Goal: Task Accomplishment & Management: Use online tool/utility

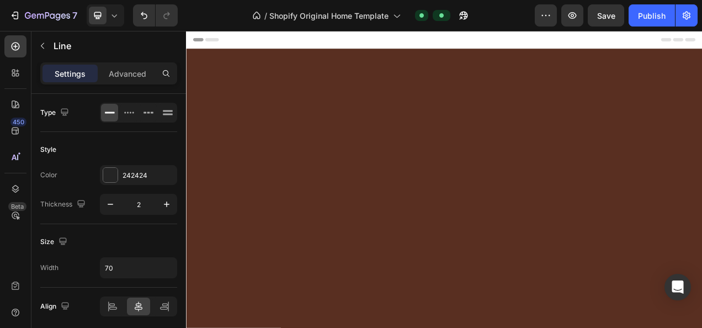
scroll to position [2477, 0]
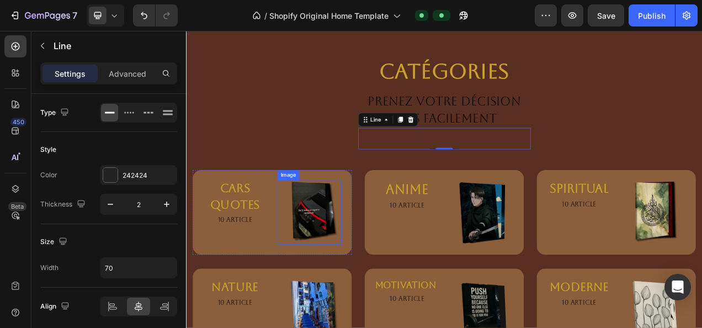
click at [340, 262] on img at bounding box center [344, 263] width 82 height 82
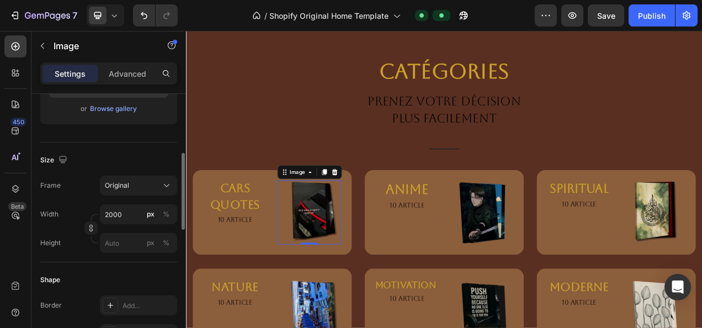
scroll to position [215, 0]
click at [125, 214] on input "2000" at bounding box center [138, 214] width 77 height 20
click at [163, 214] on div "%" at bounding box center [166, 214] width 7 height 10
click at [168, 211] on div "%" at bounding box center [166, 214] width 7 height 10
click at [139, 211] on input "2000" at bounding box center [138, 214] width 77 height 20
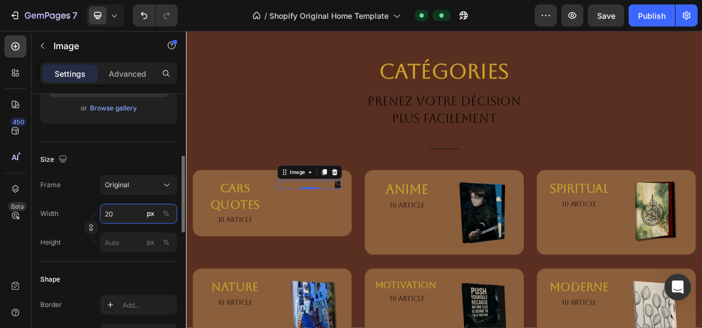
type input "2"
type input "3"
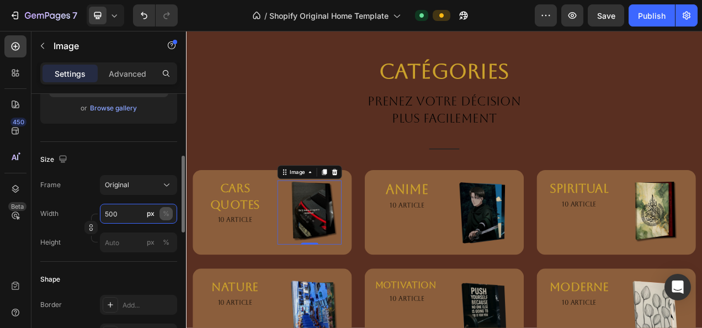
type input "500"
click at [163, 213] on div "%" at bounding box center [166, 214] width 7 height 10
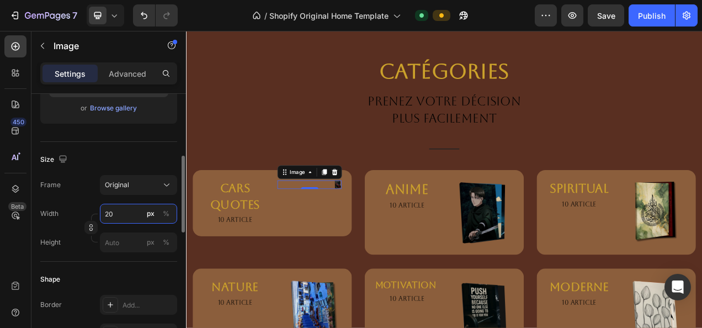
type input "2"
click at [163, 210] on div "%" at bounding box center [166, 214] width 7 height 10
click at [165, 211] on div "%" at bounding box center [166, 214] width 7 height 10
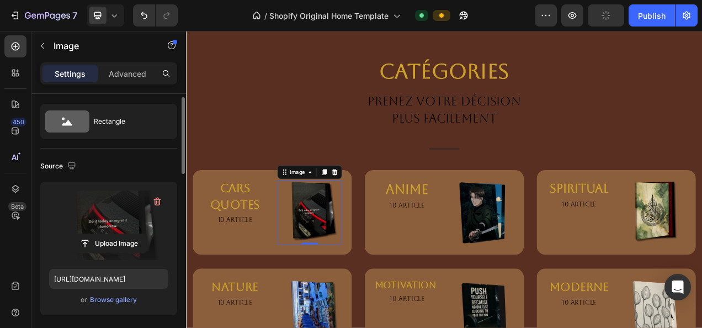
scroll to position [21, 0]
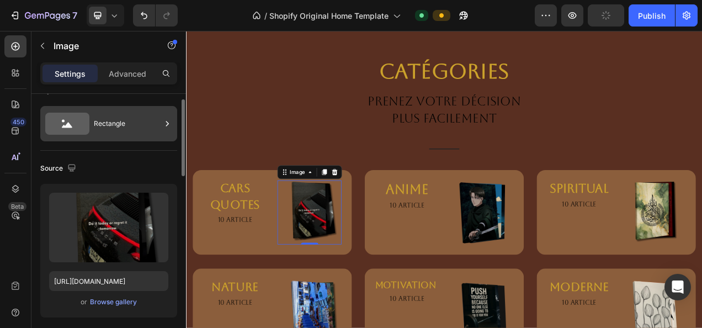
click at [156, 124] on div "Rectangle" at bounding box center [127, 123] width 67 height 25
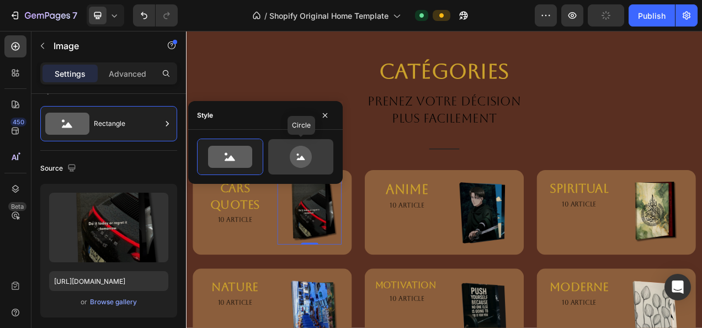
click at [297, 166] on icon at bounding box center [301, 157] width 22 height 22
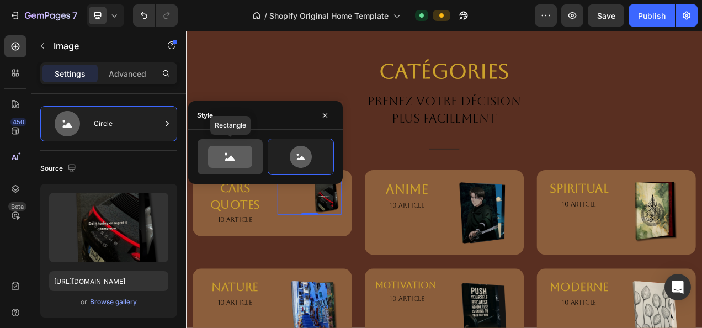
click at [230, 157] on icon at bounding box center [230, 159] width 10 height 6
type input "100"
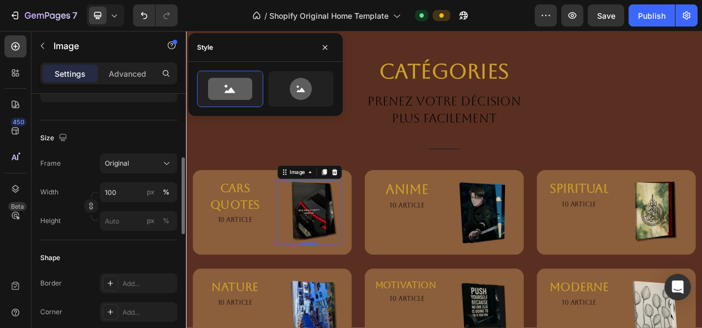
scroll to position [237, 0]
click at [131, 170] on button "Original" at bounding box center [138, 163] width 77 height 20
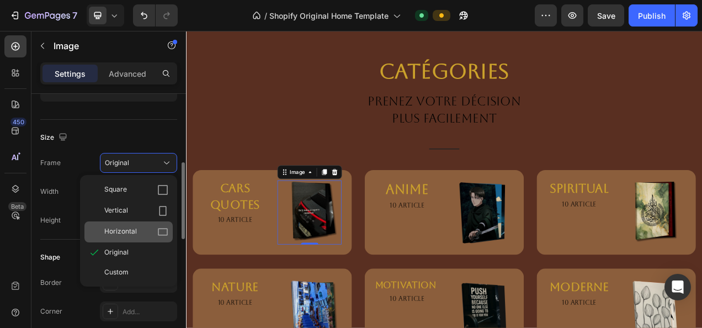
click at [149, 226] on div "Horizontal" at bounding box center [136, 231] width 64 height 11
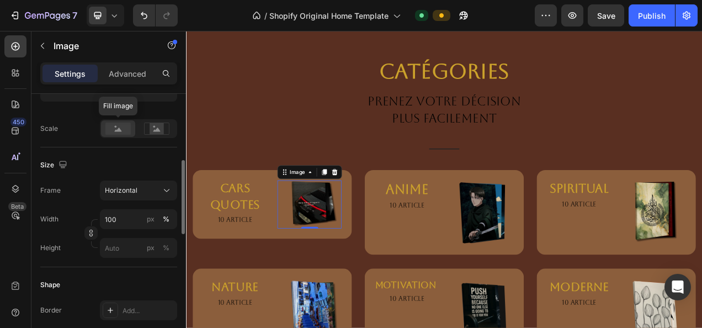
click at [127, 126] on rect at bounding box center [117, 128] width 25 height 12
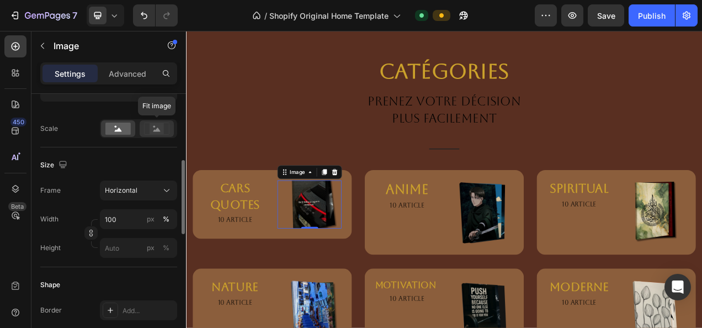
click at [166, 122] on icon at bounding box center [156, 128] width 25 height 12
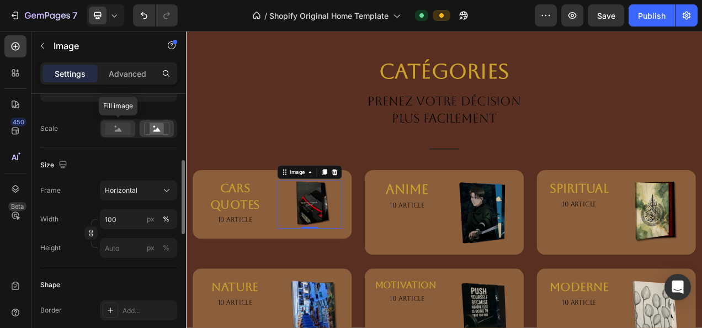
click at [126, 125] on rect at bounding box center [117, 128] width 25 height 12
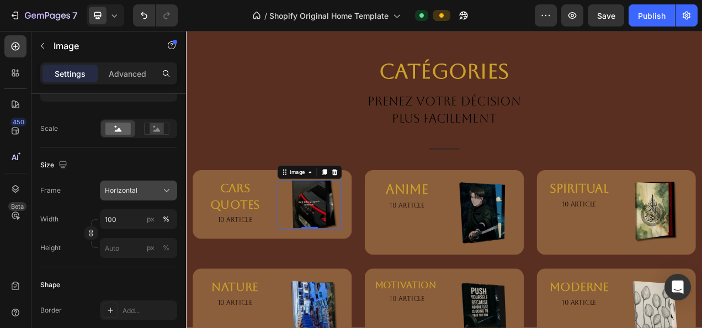
click at [150, 188] on div "Horizontal" at bounding box center [132, 190] width 54 height 10
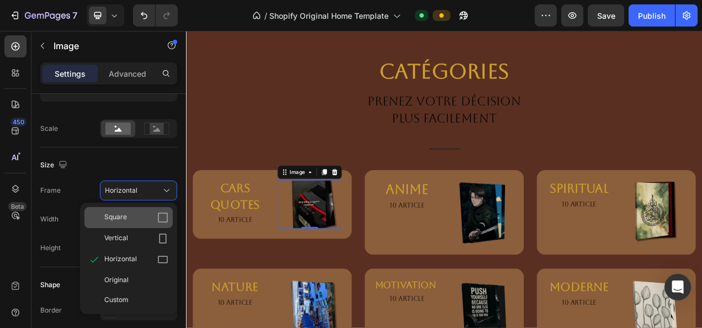
click at [150, 215] on div "Square" at bounding box center [136, 217] width 64 height 11
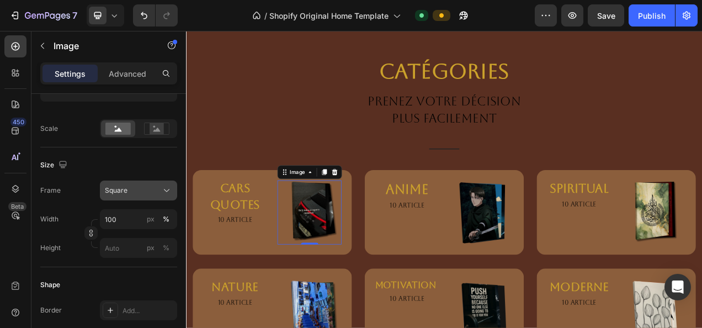
click at [147, 183] on button "Square" at bounding box center [138, 190] width 77 height 20
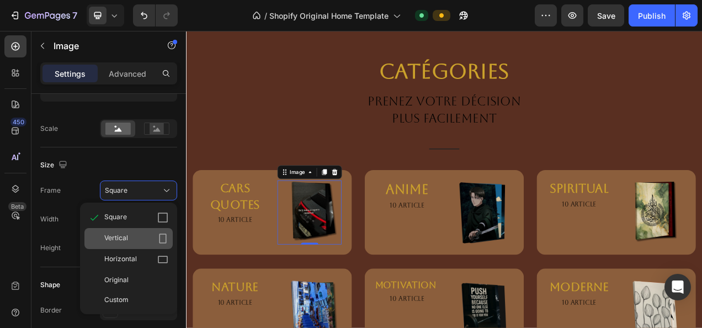
click at [157, 230] on div "Vertical" at bounding box center [128, 238] width 88 height 21
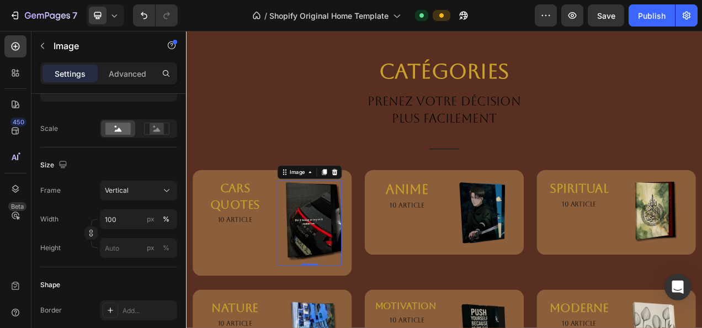
click at [171, 152] on div "Size Frame Vertical Width 100 px % Height px %" at bounding box center [108, 207] width 137 height 120
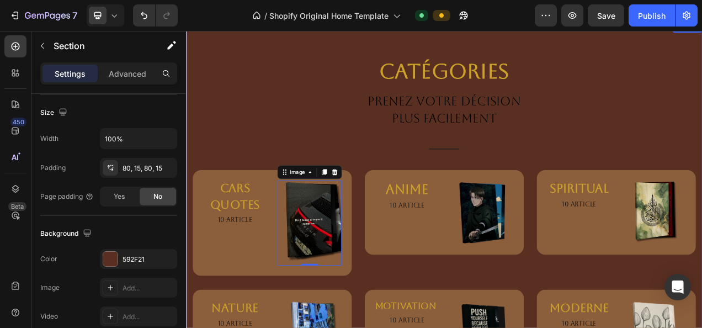
click at [211, 179] on div "Catégories Heading PRENEZ VOTRE DÉCISION PLUS FACILEMENT Text block Title Line …" at bounding box center [517, 267] width 646 height 407
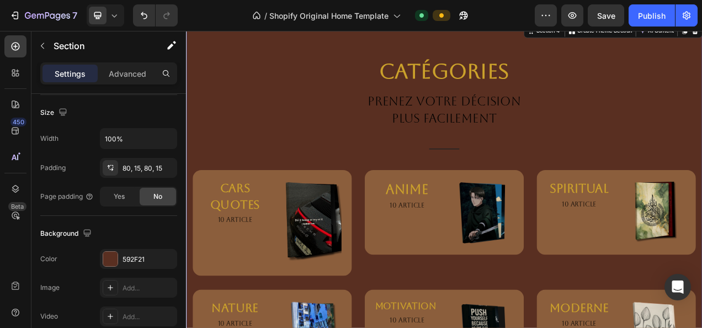
scroll to position [0, 0]
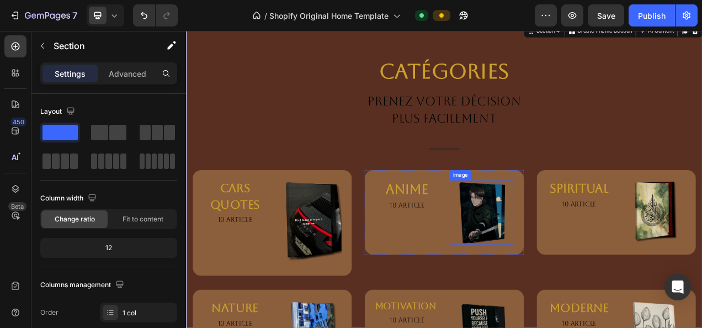
click at [529, 291] on img at bounding box center [565, 263] width 82 height 82
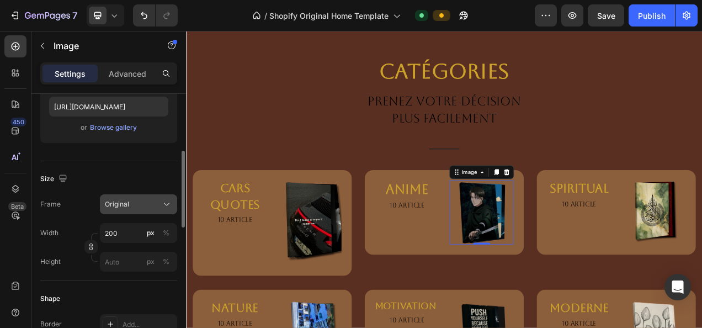
scroll to position [196, 0]
click at [132, 215] on div "Frame Original Width 200 px % Height px %" at bounding box center [108, 232] width 137 height 77
click at [136, 212] on button "Original" at bounding box center [138, 204] width 77 height 20
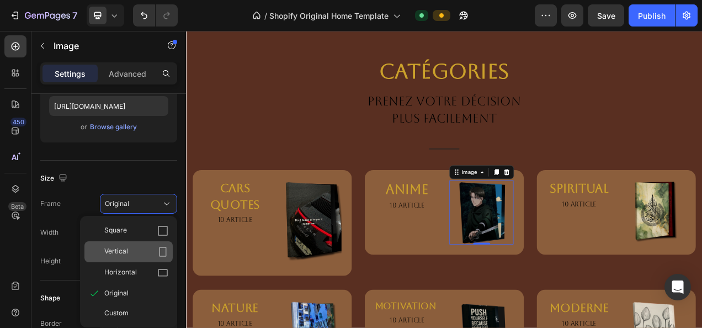
click at [170, 257] on div "Vertical" at bounding box center [128, 251] width 88 height 21
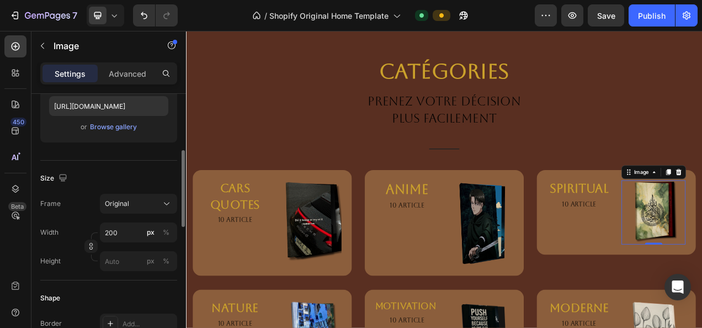
click at [153, 183] on div "Size" at bounding box center [108, 178] width 137 height 18
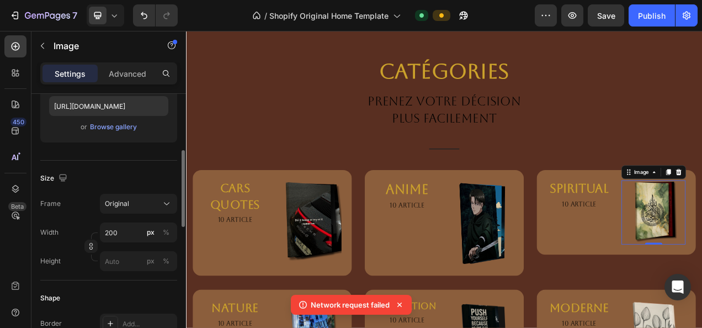
click at [153, 191] on div "Size Frame Original Width 200 px % Height px %" at bounding box center [108, 221] width 137 height 120
click at [153, 203] on div "Original" at bounding box center [132, 204] width 54 height 10
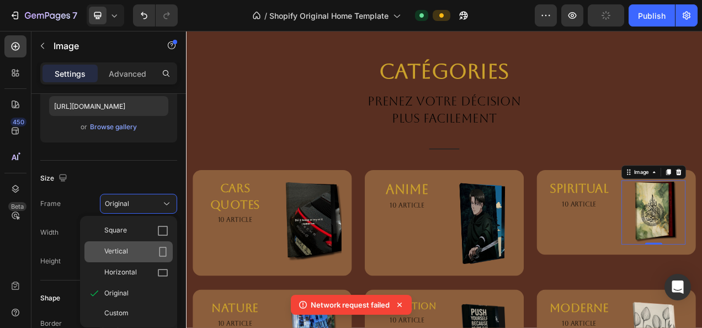
click at [161, 247] on icon at bounding box center [162, 251] width 11 height 11
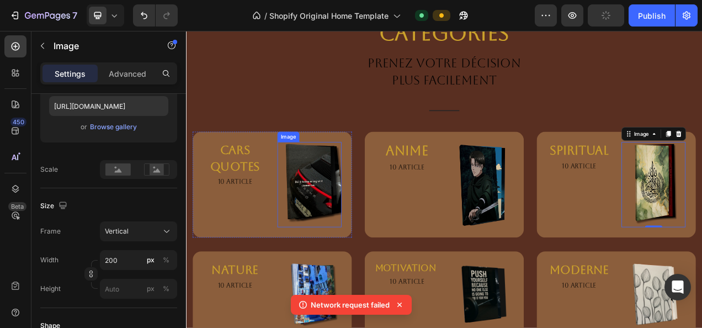
scroll to position [2527, 0]
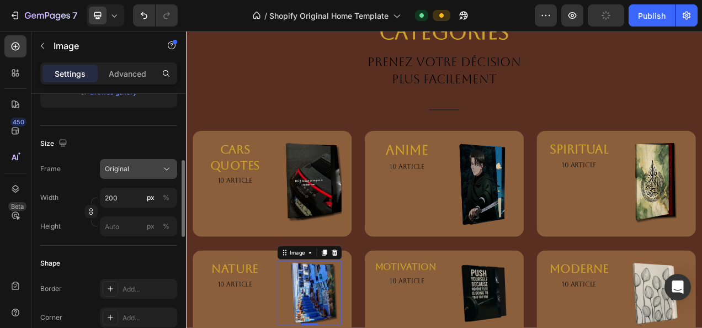
scroll to position [231, 0]
click at [160, 172] on div "Original" at bounding box center [138, 168] width 67 height 11
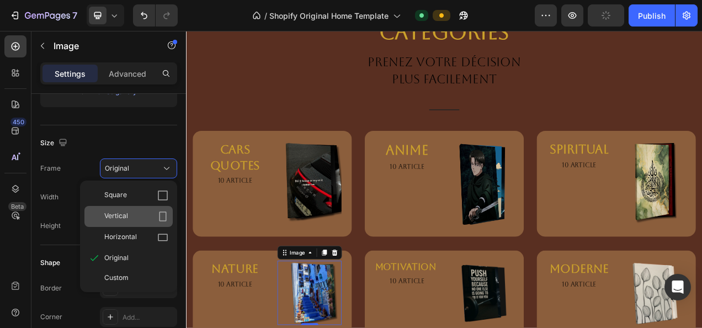
click at [160, 223] on div "Vertical" at bounding box center [128, 216] width 88 height 21
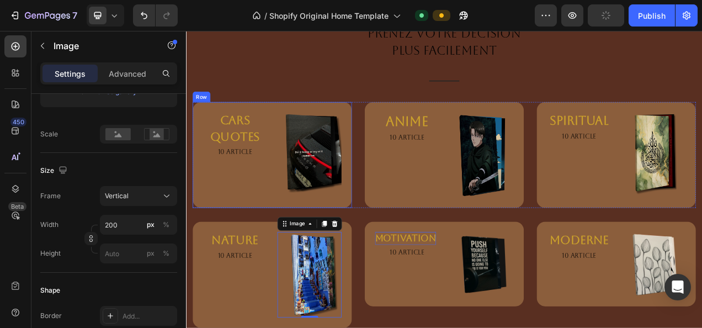
scroll to position [2564, 0]
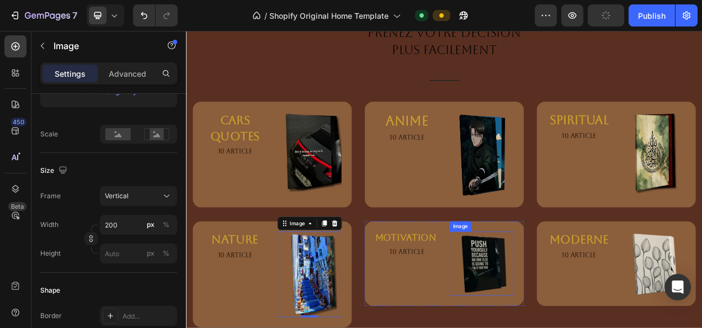
click at [576, 323] on img at bounding box center [565, 329] width 82 height 82
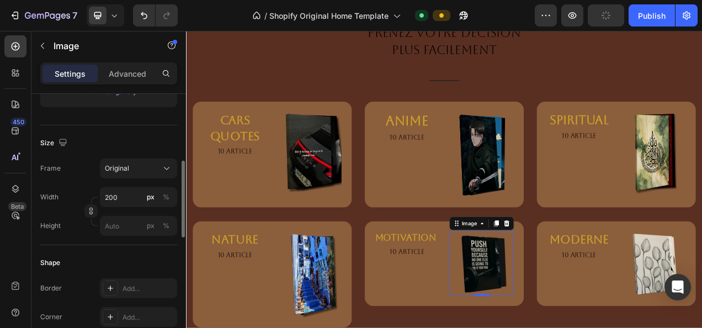
click at [159, 157] on div "Size Frame Original Width 200 px % Height px %" at bounding box center [108, 185] width 137 height 120
click at [156, 164] on div "Original" at bounding box center [132, 168] width 54 height 10
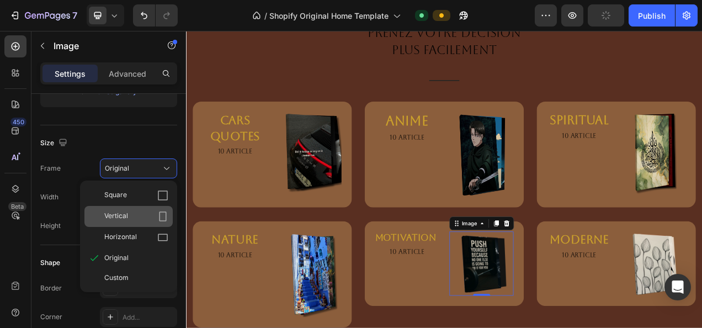
click at [153, 221] on div "Vertical" at bounding box center [128, 216] width 88 height 21
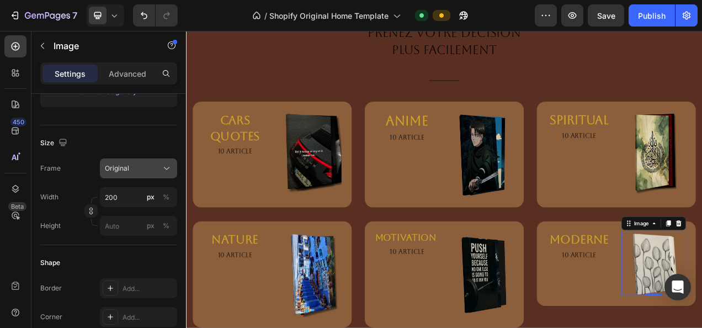
click at [158, 158] on button "Original" at bounding box center [138, 168] width 77 height 20
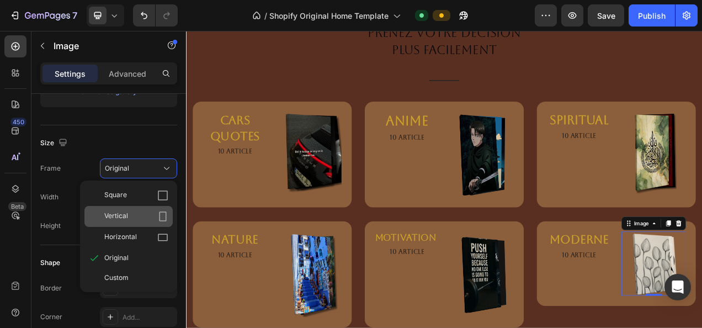
click at [143, 213] on div "Vertical" at bounding box center [136, 216] width 64 height 11
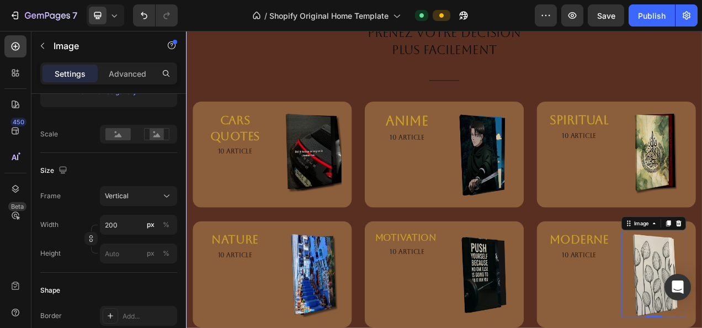
click at [354, 86] on div "Catégories Heading PRENEZ VOTRE DÉCISION PLUS FACILEMENT Text block Title Line …" at bounding box center [517, 193] width 646 height 435
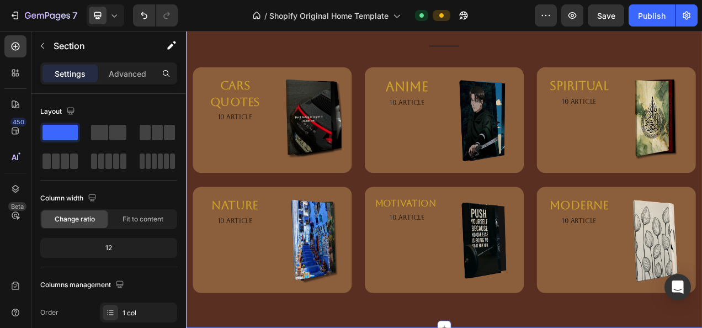
scroll to position [2609, 0]
click at [112, 15] on icon at bounding box center [114, 15] width 5 height 3
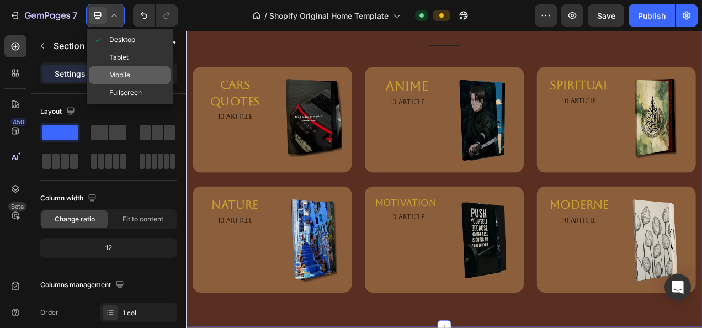
click at [114, 79] on span "Mobile" at bounding box center [119, 75] width 21 height 11
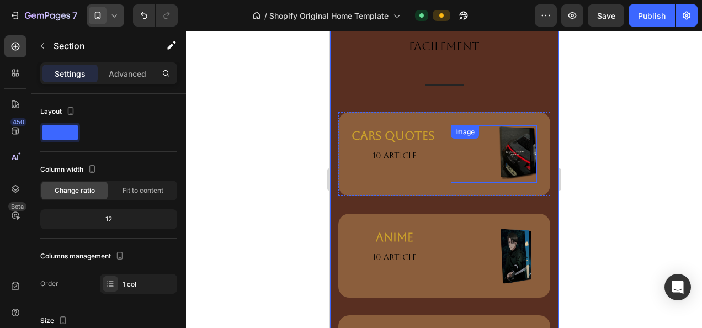
scroll to position [1739, 0]
click at [501, 167] on img at bounding box center [514, 154] width 43 height 57
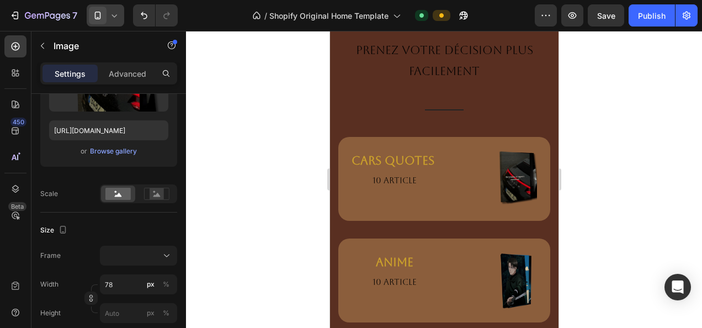
scroll to position [2610, 0]
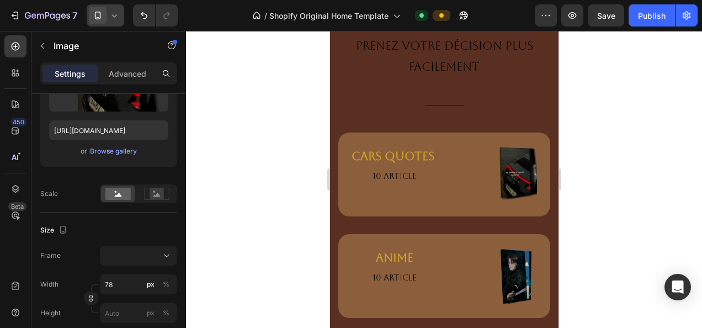
click at [482, 181] on link at bounding box center [493, 174] width 86 height 57
click at [500, 183] on img at bounding box center [514, 174] width 43 height 57
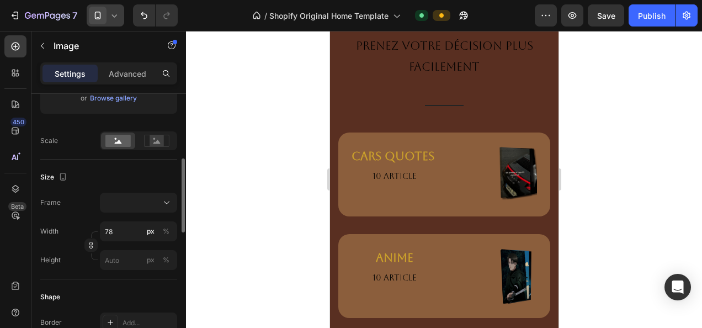
scroll to position [226, 0]
click at [141, 195] on div at bounding box center [138, 200] width 67 height 11
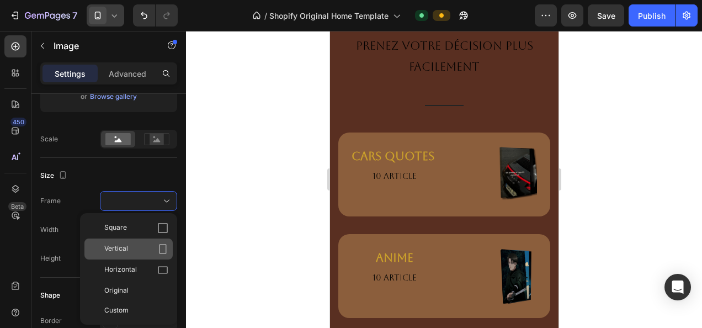
click at [161, 248] on icon at bounding box center [162, 248] width 11 height 11
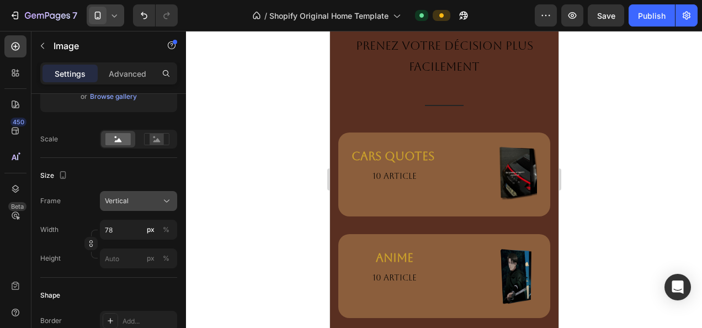
click at [167, 206] on button "Vertical" at bounding box center [138, 201] width 77 height 20
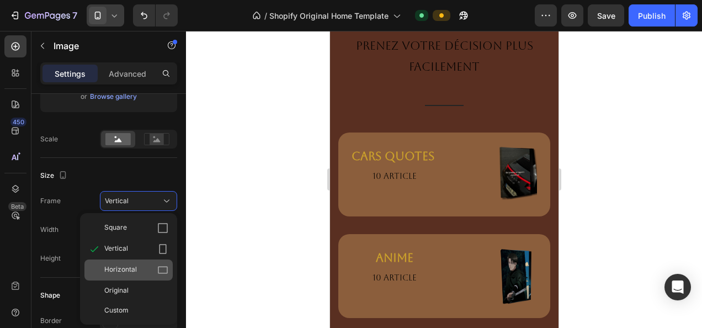
click at [153, 262] on div "Horizontal" at bounding box center [128, 269] width 88 height 21
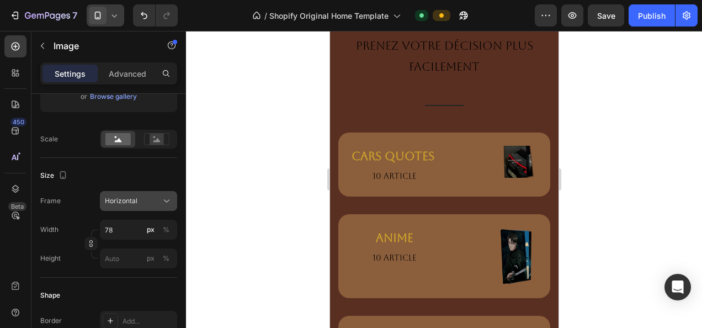
click at [173, 204] on button "Horizontal" at bounding box center [138, 201] width 77 height 20
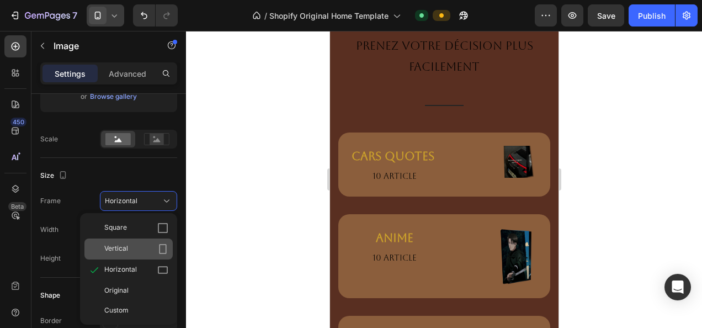
click at [157, 247] on icon at bounding box center [162, 248] width 11 height 11
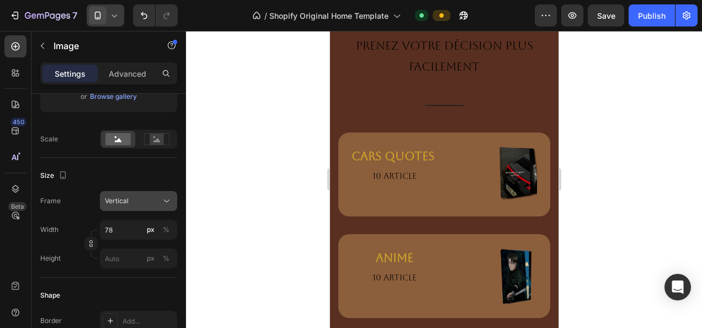
click at [164, 200] on icon at bounding box center [166, 200] width 11 height 11
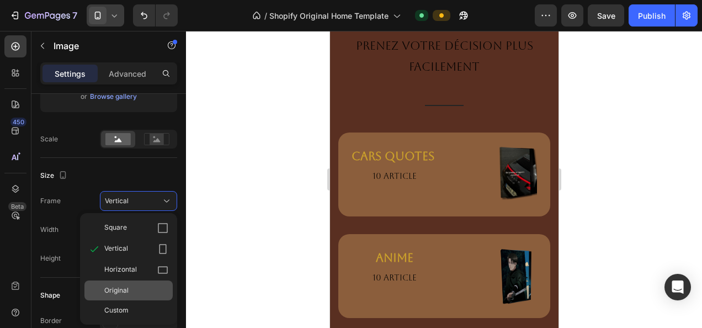
click at [143, 286] on div "Original" at bounding box center [136, 290] width 64 height 10
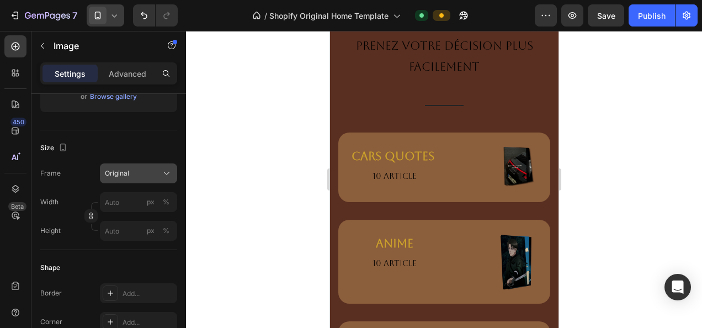
click at [145, 168] on div "Original" at bounding box center [132, 173] width 54 height 10
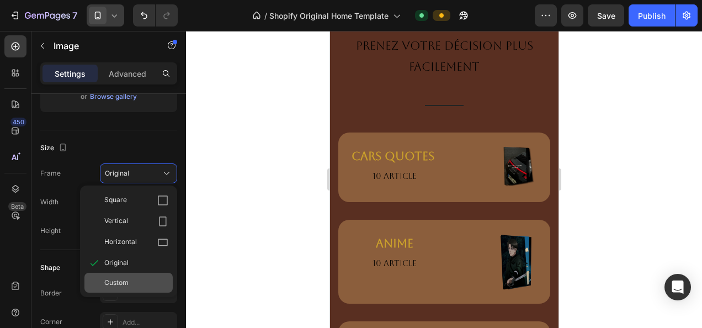
click at [129, 284] on div "Custom" at bounding box center [136, 283] width 64 height 10
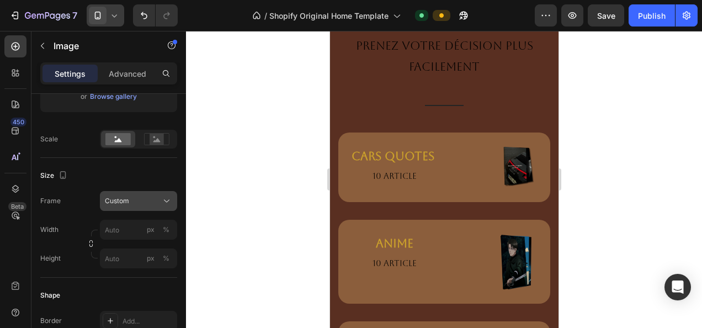
click at [152, 199] on div "Frame Custom Width px % Height px %" at bounding box center [108, 229] width 137 height 77
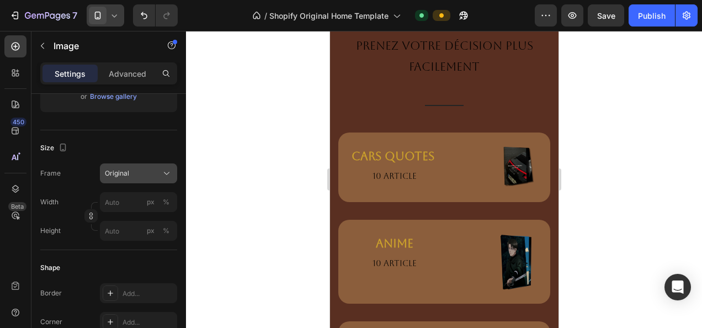
click at [157, 180] on button "Original" at bounding box center [138, 173] width 77 height 20
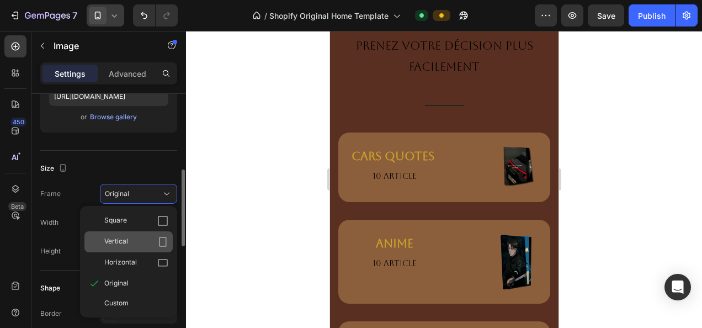
scroll to position [222, 0]
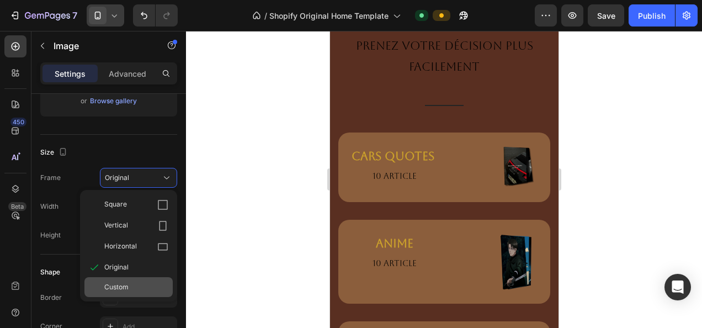
click at [113, 282] on span "Custom" at bounding box center [116, 287] width 24 height 10
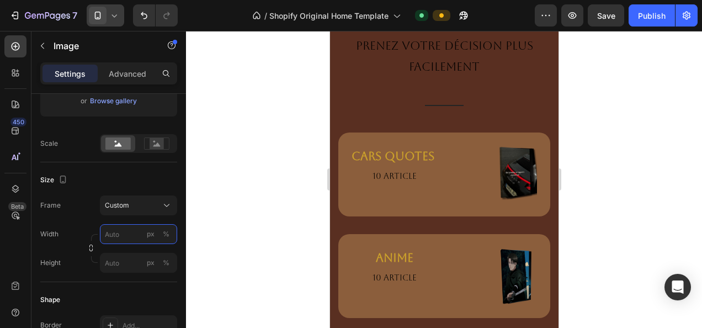
click at [139, 227] on input "px %" at bounding box center [138, 234] width 77 height 20
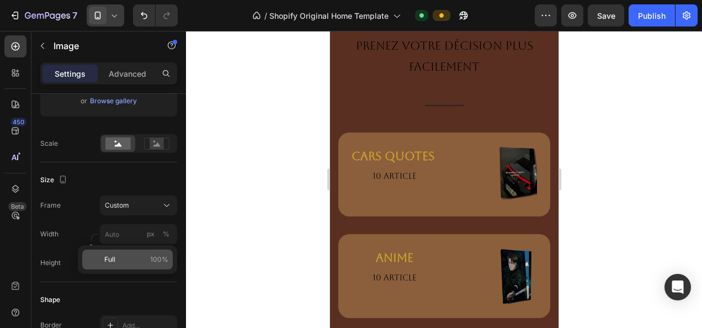
click at [144, 266] on div "Full 100%" at bounding box center [127, 259] width 90 height 20
type input "100"
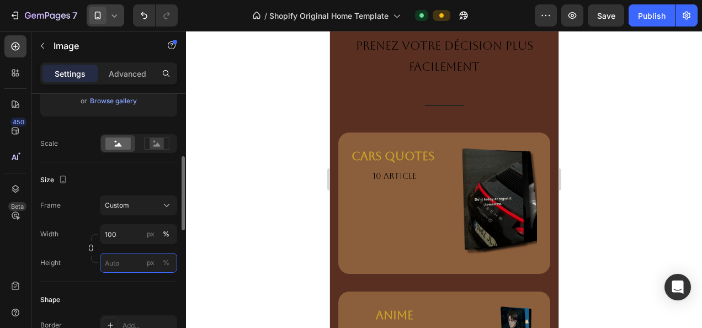
click at [136, 260] on input "px %" at bounding box center [138, 263] width 77 height 20
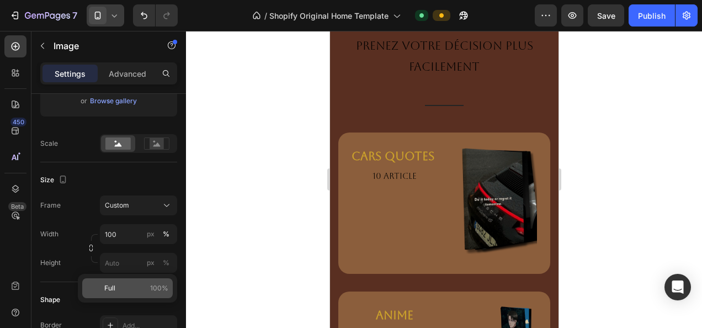
click at [124, 283] on p "Full 100%" at bounding box center [136, 288] width 64 height 10
type input "100"
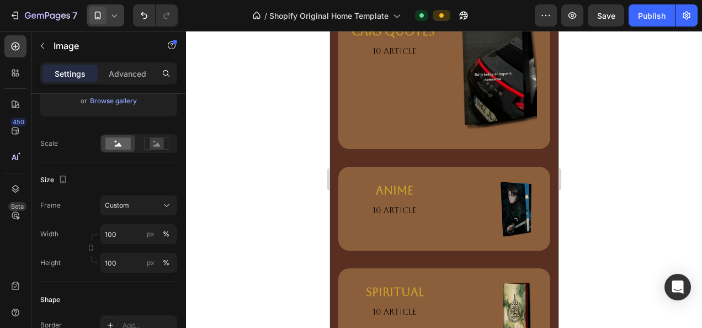
scroll to position [2736, 0]
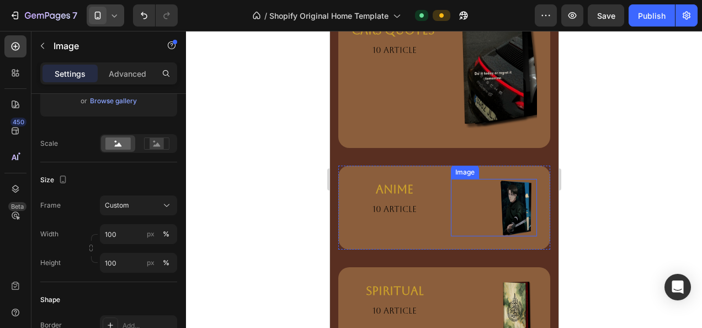
click at [494, 207] on img at bounding box center [514, 207] width 43 height 57
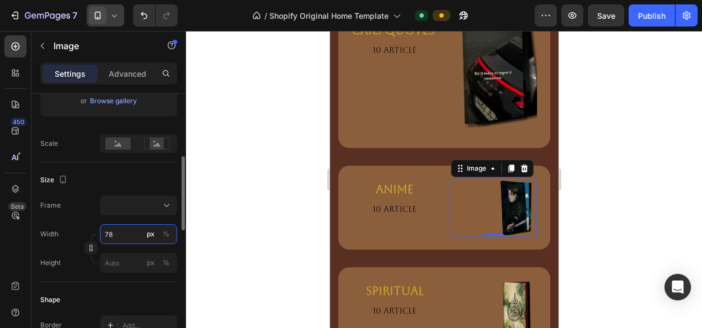
click at [131, 241] on input "78" at bounding box center [138, 234] width 77 height 20
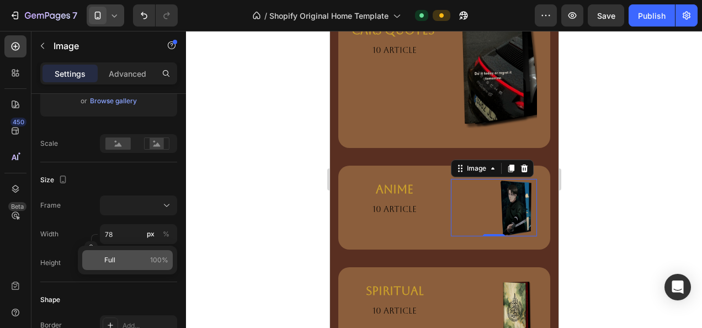
click at [130, 264] on p "Full 100%" at bounding box center [136, 260] width 64 height 10
type input "100"
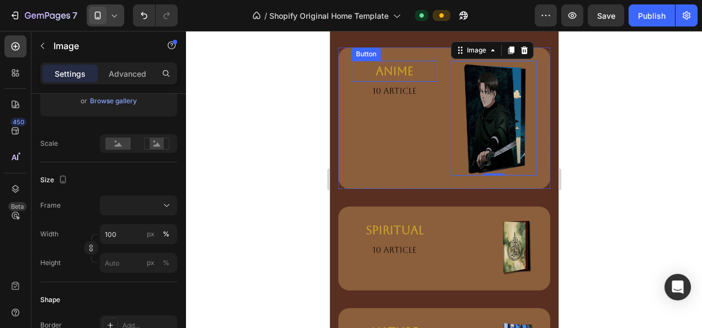
scroll to position [2856, 0]
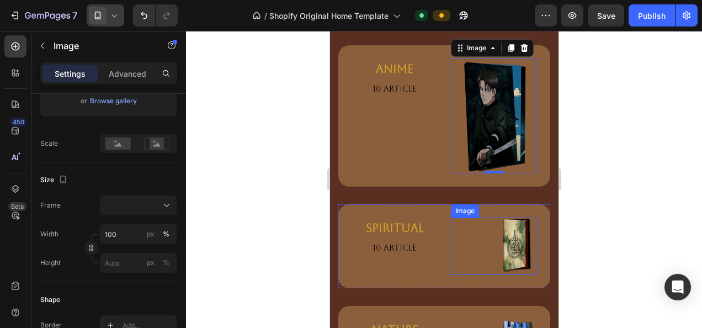
click at [518, 231] on img at bounding box center [514, 245] width 43 height 57
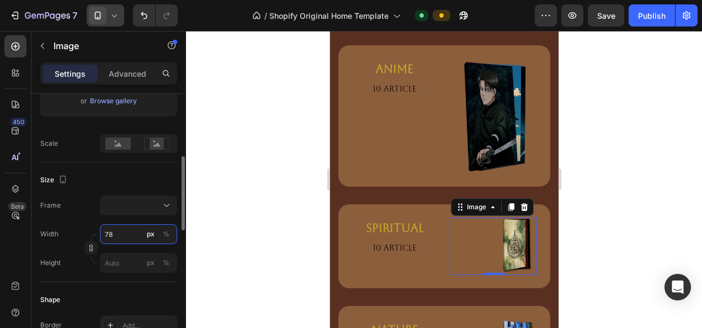
click at [129, 230] on input "78" at bounding box center [138, 234] width 77 height 20
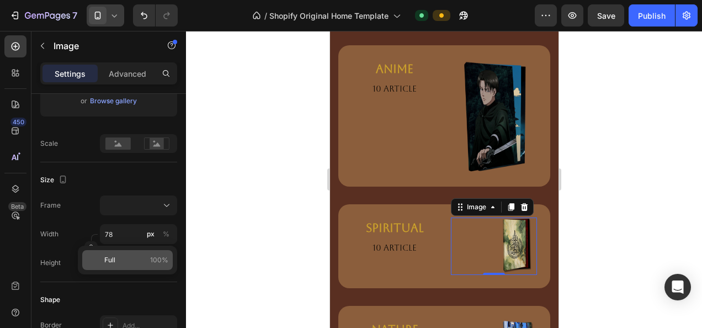
click at [115, 262] on p "Full 100%" at bounding box center [136, 260] width 64 height 10
type input "100"
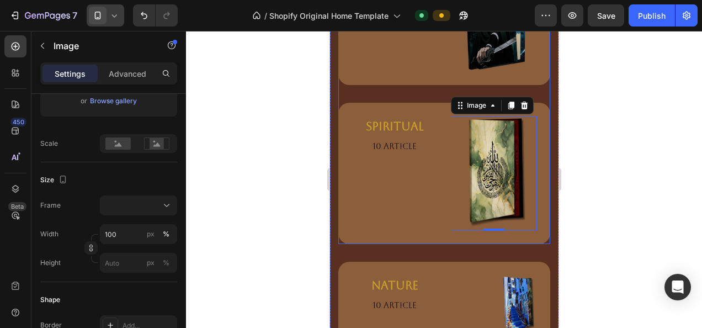
scroll to position [2963, 0]
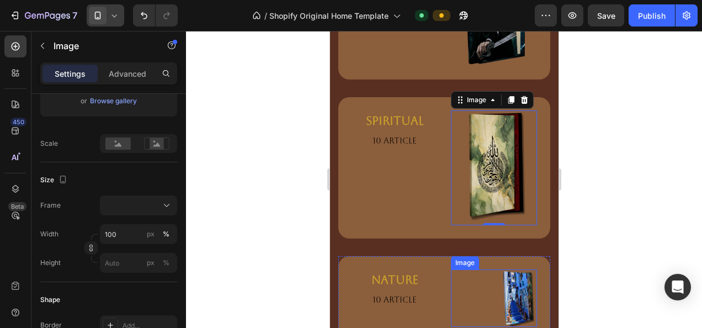
click at [510, 269] on img at bounding box center [514, 297] width 43 height 57
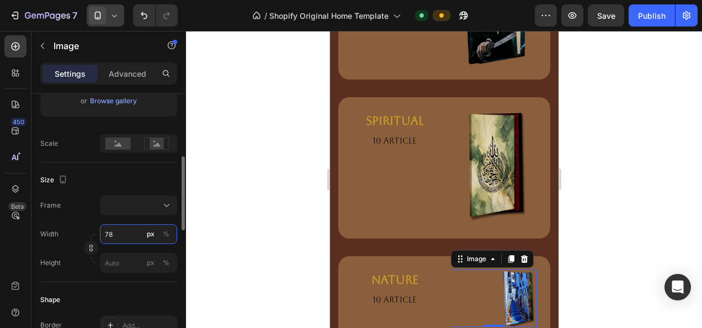
click at [127, 237] on input "78" at bounding box center [138, 234] width 77 height 20
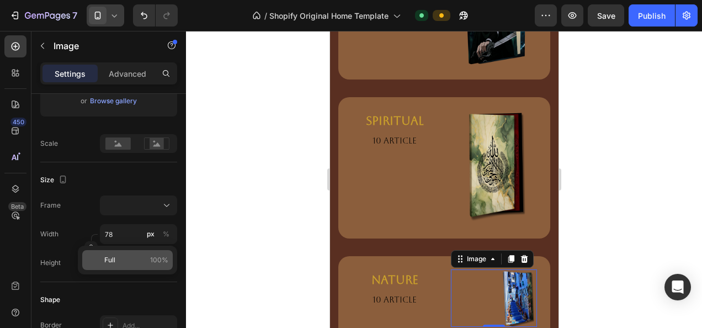
click at [121, 266] on div "Full 100%" at bounding box center [127, 260] width 90 height 20
type input "100"
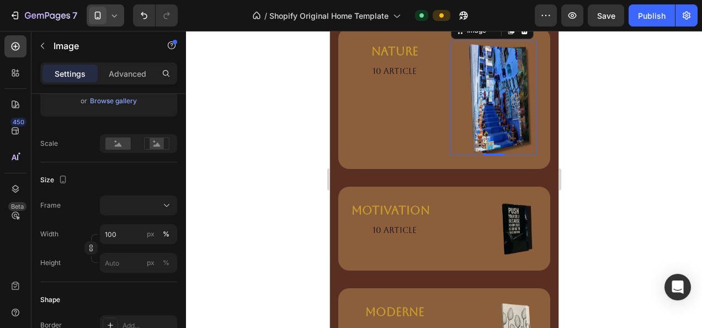
scroll to position [3191, 0]
click at [513, 204] on img at bounding box center [514, 228] width 43 height 57
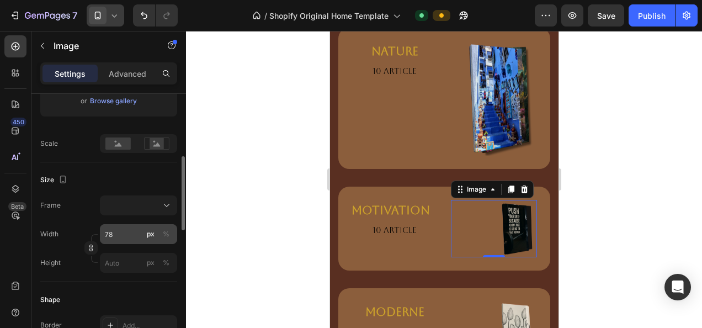
click at [148, 236] on div "px" at bounding box center [151, 234] width 8 height 10
click at [129, 231] on input "78" at bounding box center [138, 234] width 77 height 20
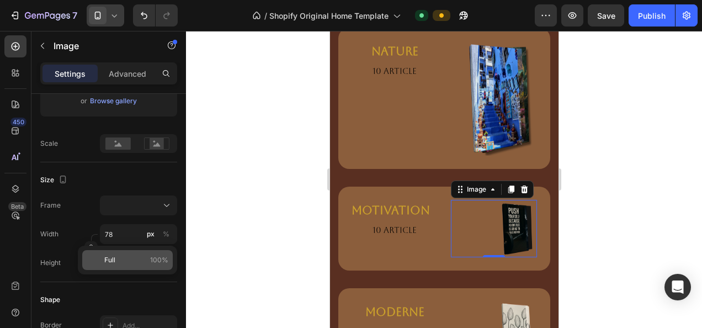
click at [144, 259] on p "Full 100%" at bounding box center [136, 260] width 64 height 10
type input "100"
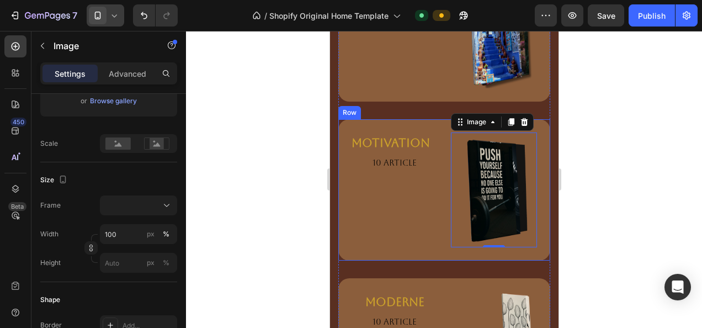
scroll to position [3260, 0]
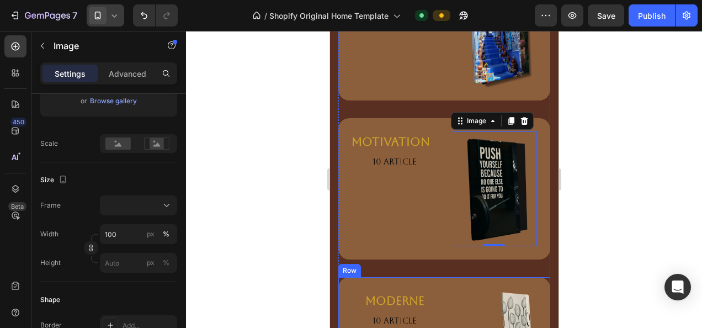
click at [493, 277] on div "moderne Button 10 article Text block Image Row" at bounding box center [444, 319] width 212 height 84
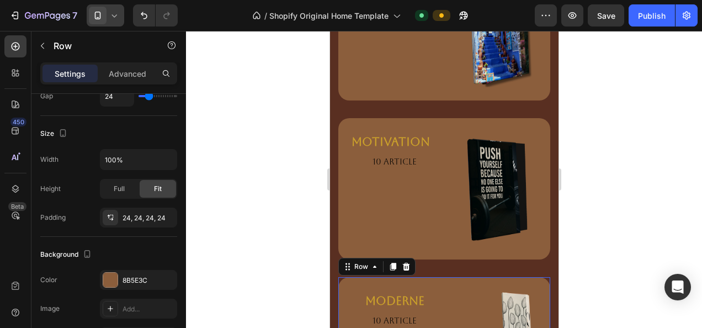
scroll to position [0, 0]
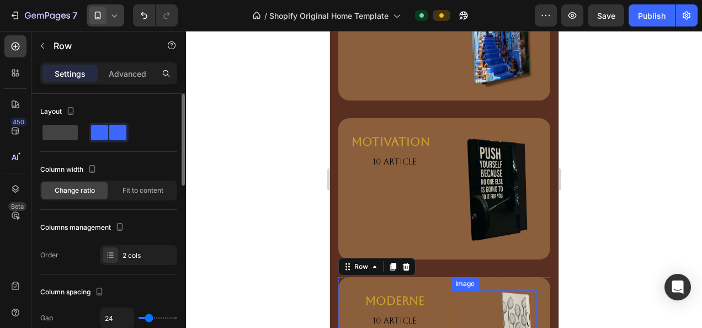
click at [493, 290] on img at bounding box center [514, 318] width 43 height 57
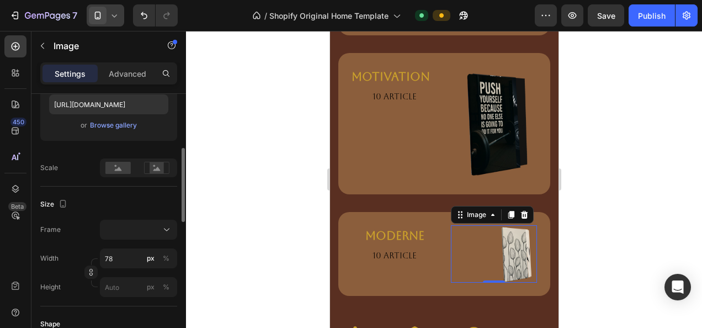
scroll to position [199, 0]
click at [128, 256] on input "78" at bounding box center [138, 257] width 77 height 20
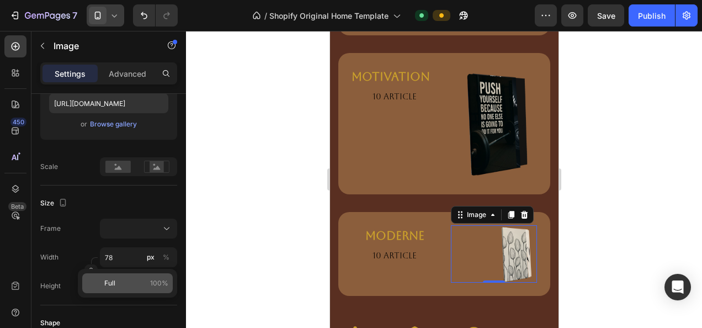
click at [131, 289] on div "Full 100%" at bounding box center [127, 283] width 90 height 20
type input "100"
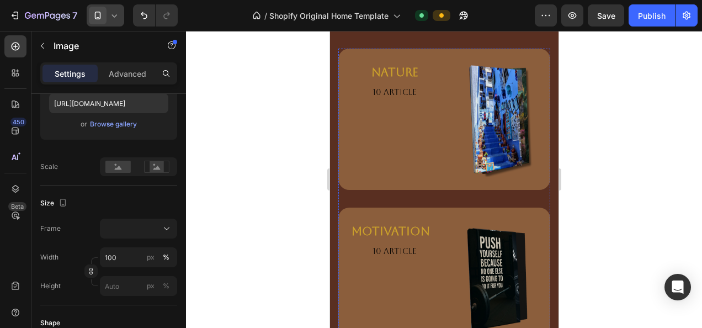
scroll to position [3154, 0]
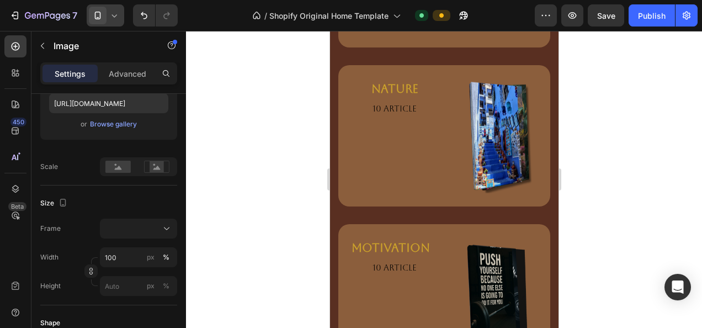
click at [603, 188] on div at bounding box center [444, 179] width 516 height 297
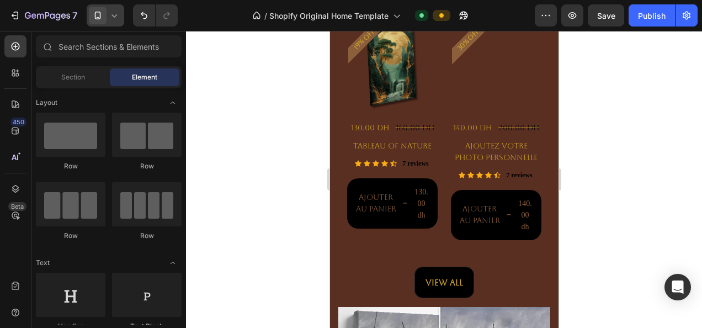
scroll to position [1885, 0]
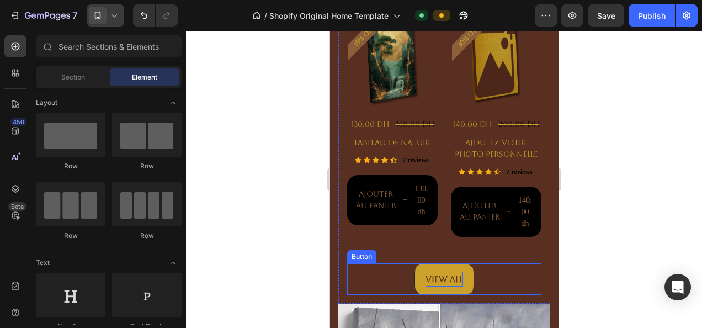
click at [433, 271] on div "View All" at bounding box center [444, 278] width 38 height 15
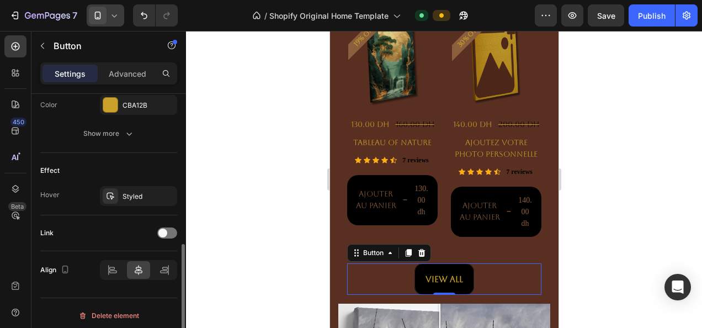
scroll to position [523, 0]
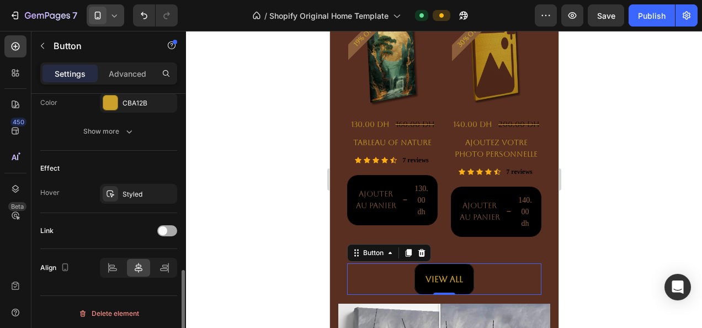
click at [169, 231] on div at bounding box center [167, 230] width 20 height 11
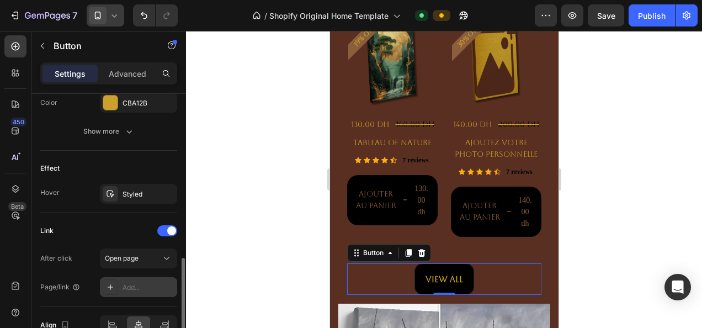
click at [118, 282] on div "Add..." at bounding box center [138, 287] width 77 height 20
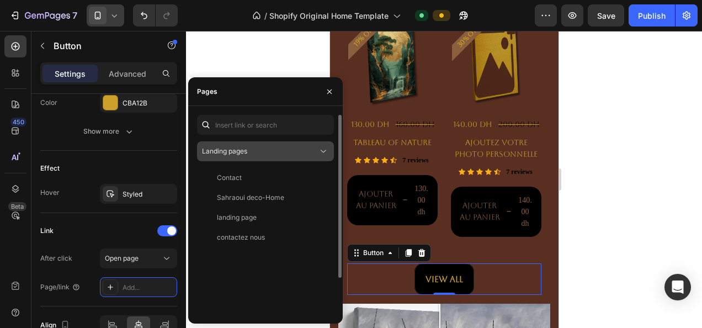
click at [246, 148] on span "Landing pages" at bounding box center [224, 151] width 45 height 8
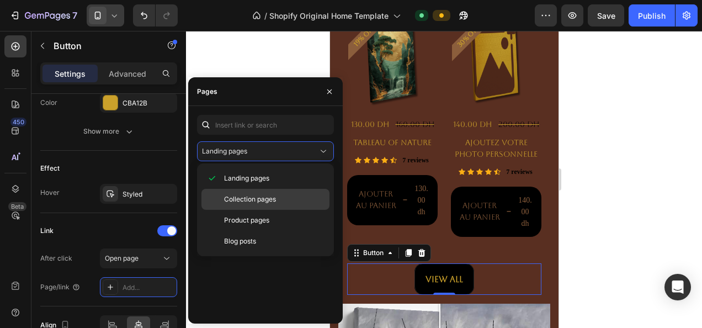
click at [234, 196] on span "Collection pages" at bounding box center [250, 199] width 52 height 10
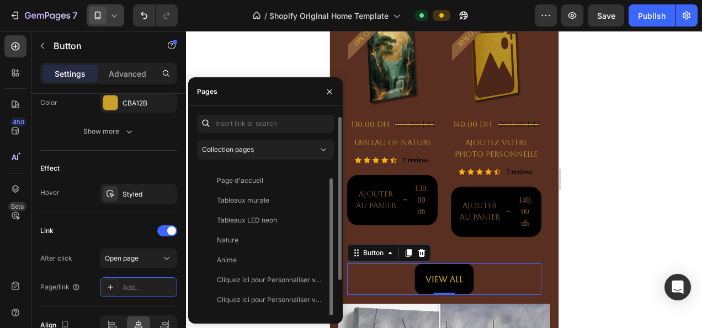
scroll to position [2, 0]
click at [238, 199] on div "Tableaux murale" at bounding box center [243, 199] width 52 height 10
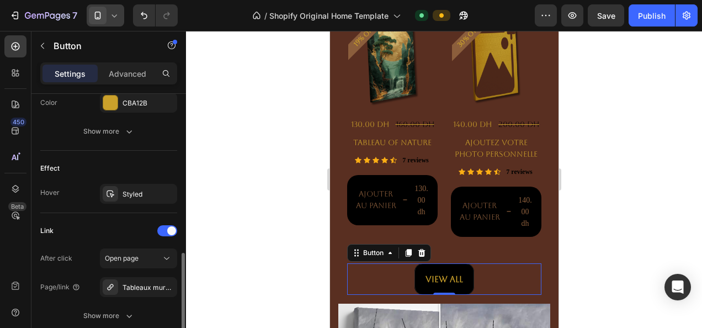
click at [177, 166] on div "Size Width Auto Height Auto Padding 15, 20, 15, 20 Background Color 000000 Imag…" at bounding box center [108, 9] width 154 height 877
click at [645, 12] on div "Publish" at bounding box center [652, 16] width 28 height 12
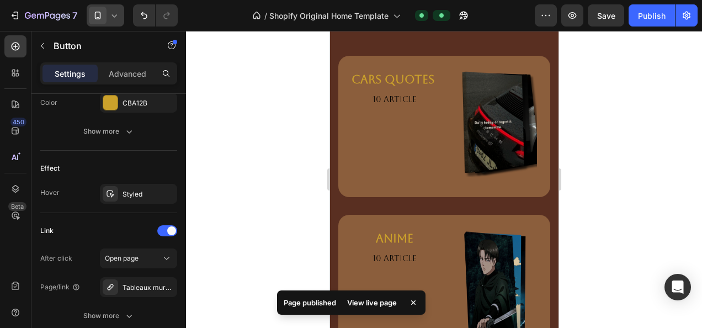
scroll to position [2854, 0]
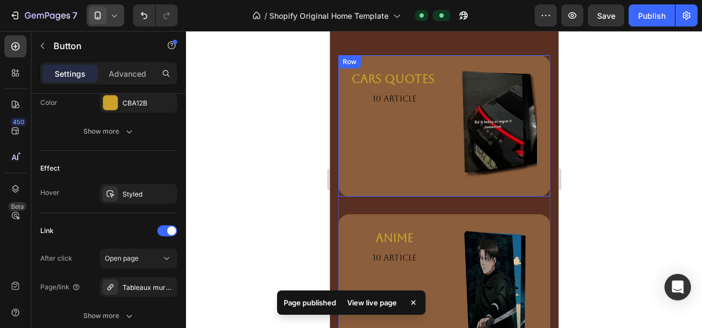
click at [396, 138] on div "CARS QUOTES Button 10 article Text block" at bounding box center [394, 125] width 86 height 115
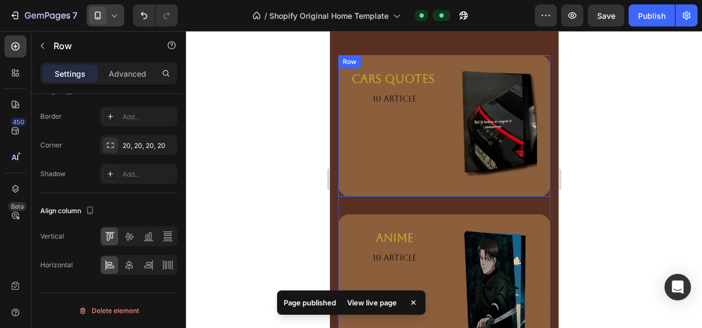
scroll to position [0, 0]
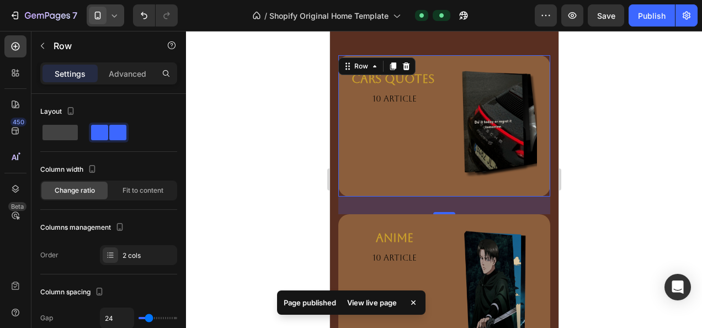
click at [339, 203] on div "32" at bounding box center [444, 205] width 212 height 18
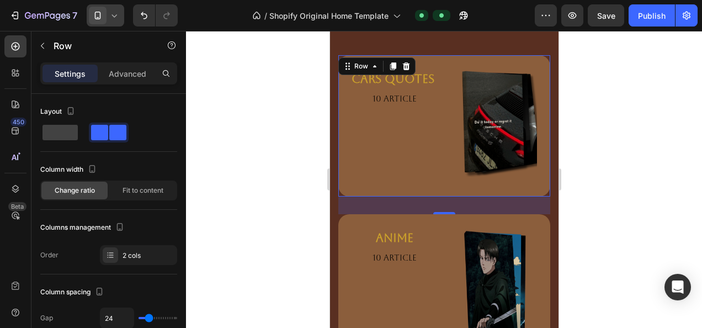
click at [339, 207] on div "32" at bounding box center [444, 205] width 212 height 18
click at [338, 214] on div "anime Button 10 article Text block Image Row" at bounding box center [444, 293] width 212 height 159
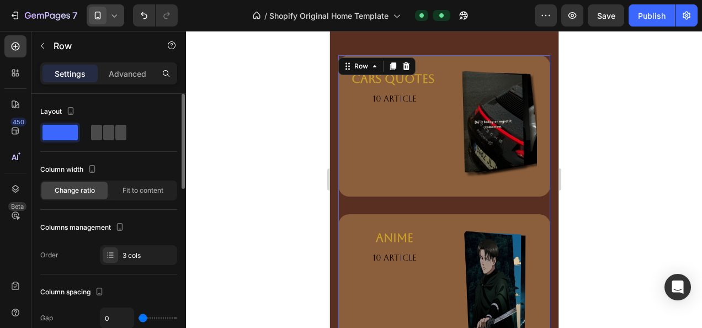
click at [115, 127] on span at bounding box center [120, 132] width 11 height 15
type input "30"
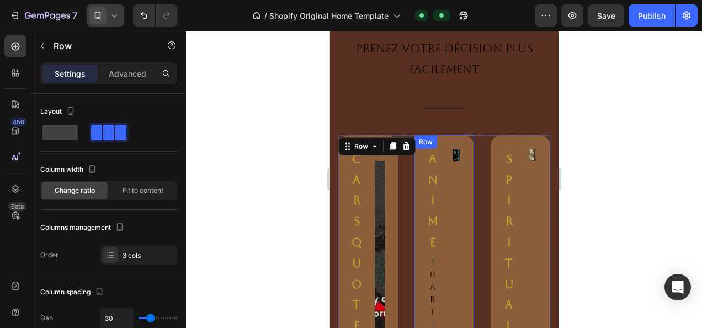
scroll to position [2773, 0]
click at [75, 126] on span at bounding box center [59, 132] width 35 height 15
type input "0"
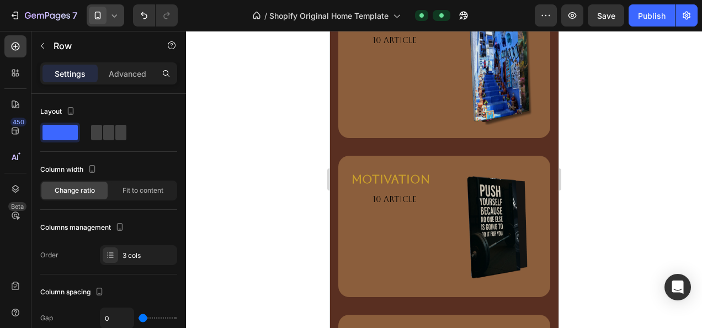
scroll to position [3399, 0]
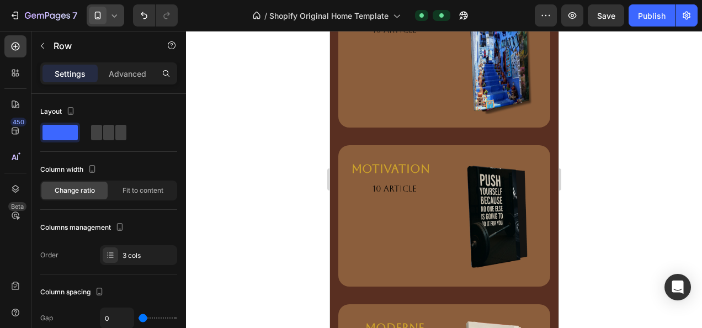
click at [650, 137] on div at bounding box center [444, 179] width 516 height 297
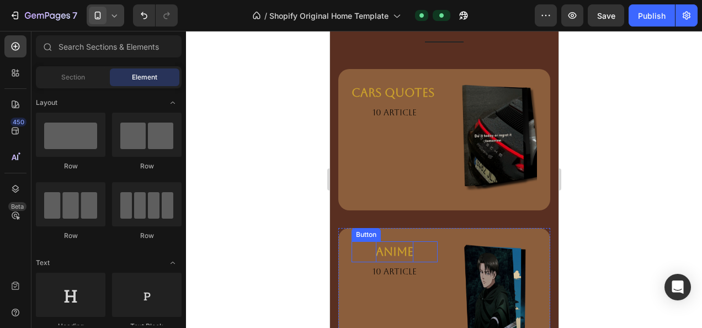
scroll to position [2829, 0]
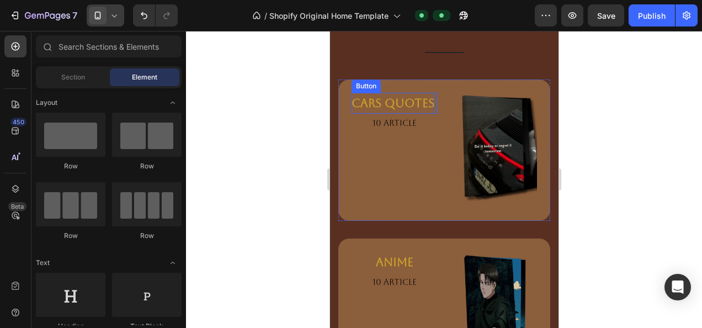
click at [401, 108] on strong "CARS QUOTES" at bounding box center [392, 103] width 83 height 14
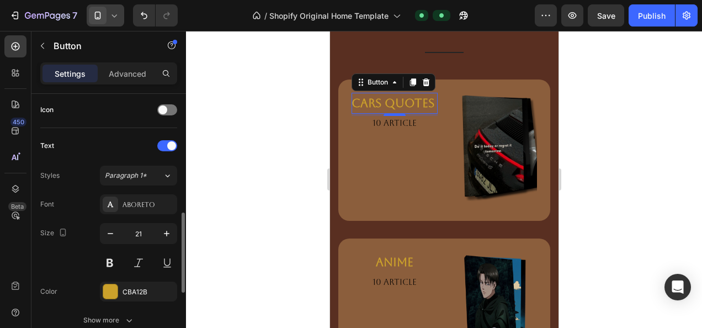
scroll to position [353, 0]
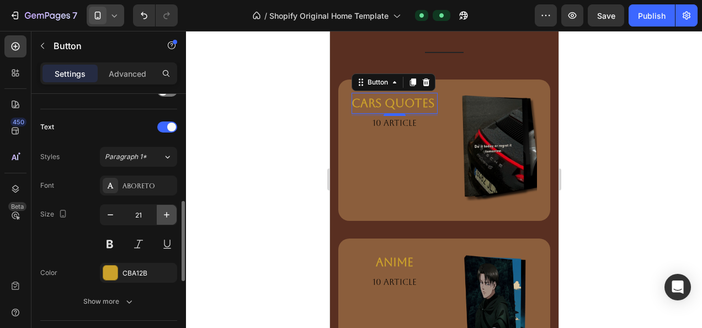
click at [168, 209] on icon "button" at bounding box center [166, 214] width 11 height 11
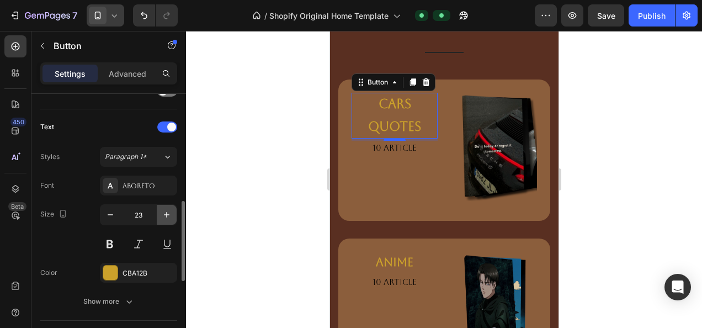
click at [168, 209] on icon "button" at bounding box center [166, 214] width 11 height 11
type input "26"
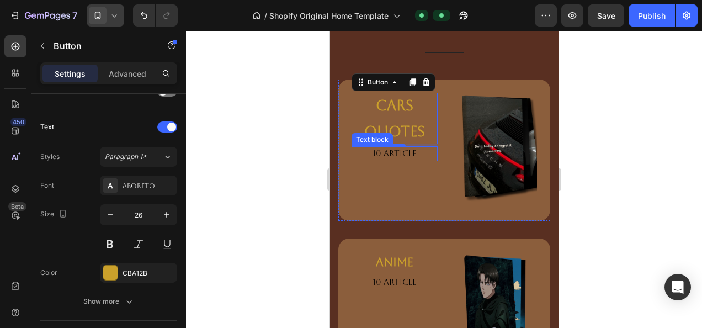
click at [384, 151] on p "10 article" at bounding box center [394, 153] width 84 height 13
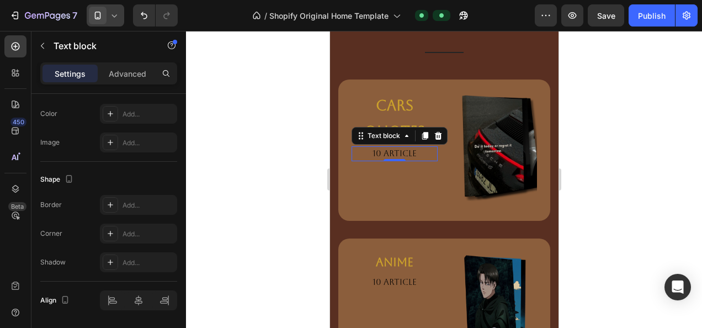
scroll to position [0, 0]
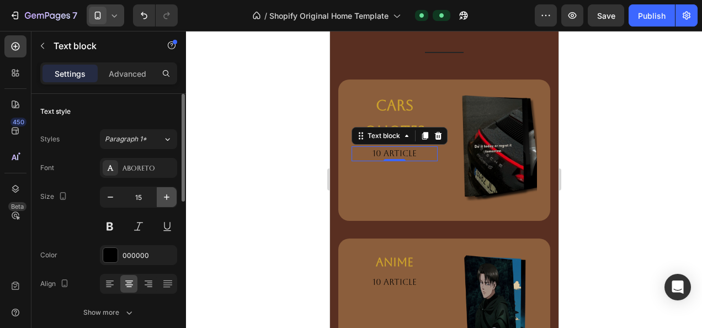
click at [167, 190] on button "button" at bounding box center [167, 197] width 20 height 20
type input "18"
click at [303, 198] on div at bounding box center [444, 179] width 516 height 297
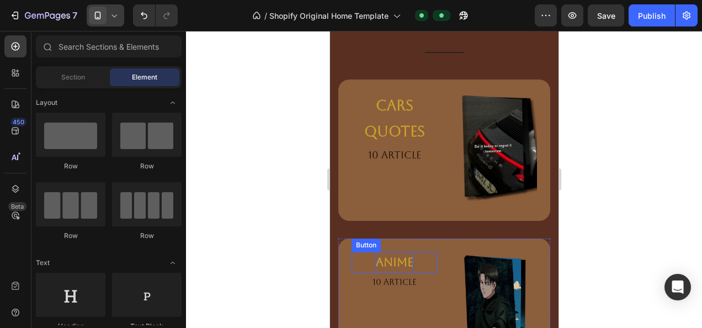
click at [383, 264] on p "anime" at bounding box center [394, 262] width 38 height 21
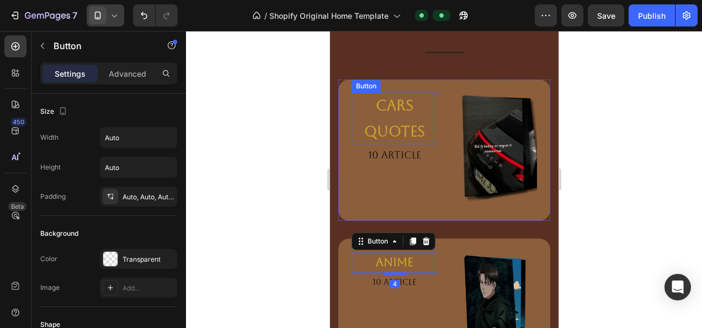
click at [401, 101] on strong "CARS QUOTES" at bounding box center [394, 118] width 61 height 42
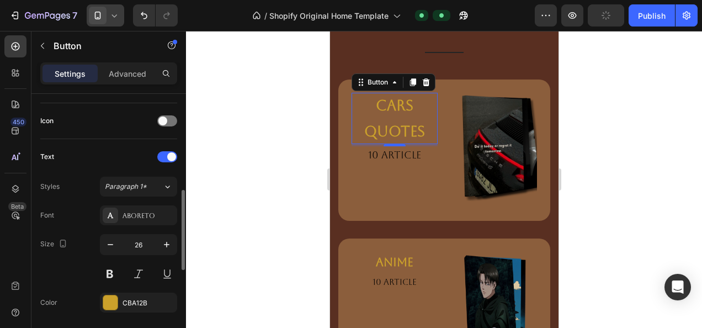
scroll to position [333, 0]
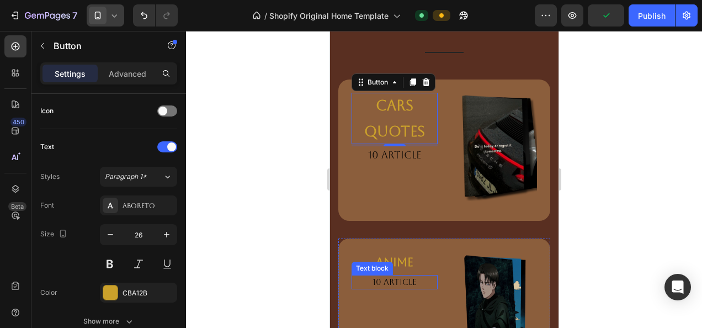
click at [390, 262] on div "Text block" at bounding box center [371, 268] width 41 height 13
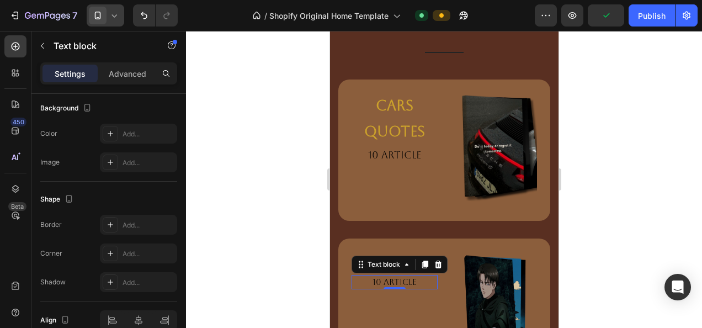
scroll to position [0, 0]
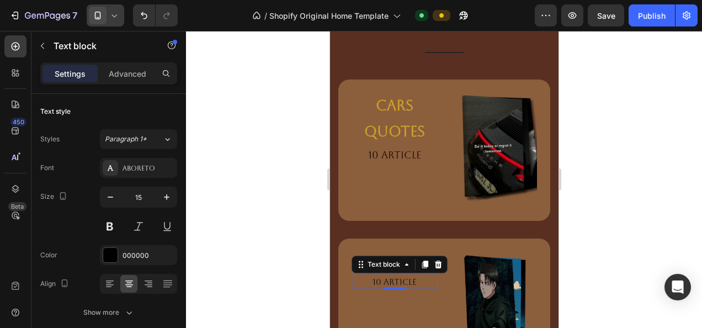
click at [310, 260] on div at bounding box center [444, 179] width 516 height 297
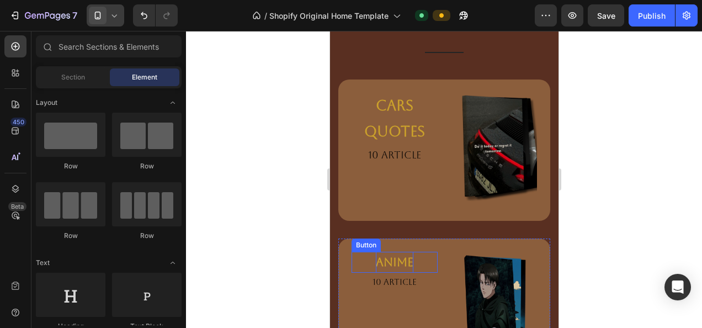
click at [397, 260] on strong "anime" at bounding box center [394, 262] width 38 height 14
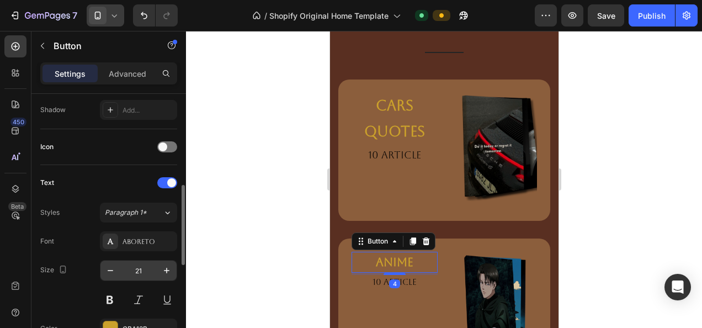
scroll to position [298, 0]
click at [163, 268] on icon "button" at bounding box center [166, 269] width 11 height 11
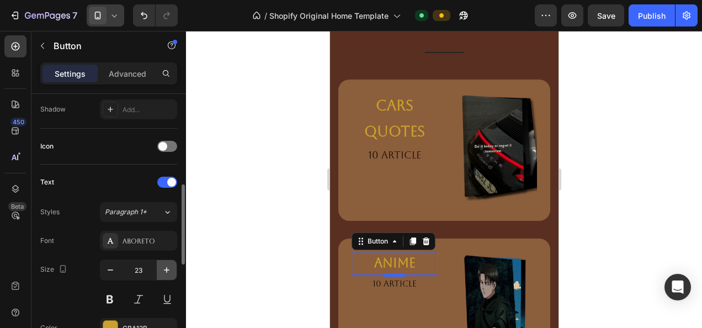
click at [163, 268] on icon "button" at bounding box center [166, 269] width 11 height 11
click at [110, 269] on icon "button" at bounding box center [111, 269] width 6 height 1
type input "26"
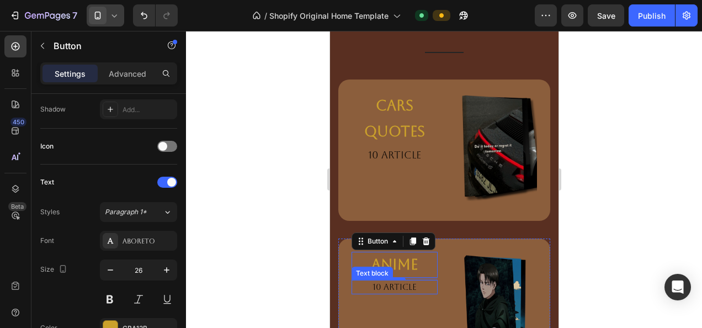
click at [372, 281] on p "10 article" at bounding box center [394, 287] width 84 height 13
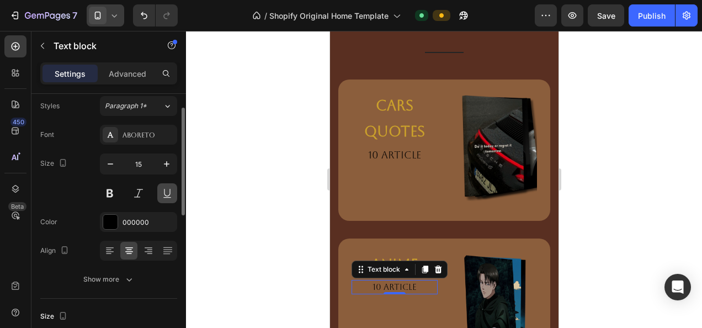
scroll to position [34, 0]
click at [167, 172] on button "button" at bounding box center [167, 163] width 20 height 20
type input "18"
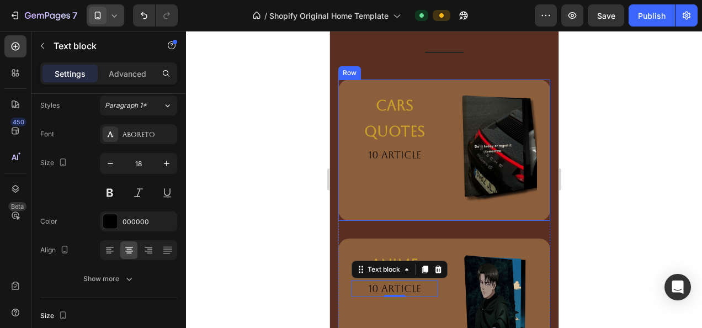
click at [378, 146] on div "10 article" at bounding box center [394, 154] width 86 height 17
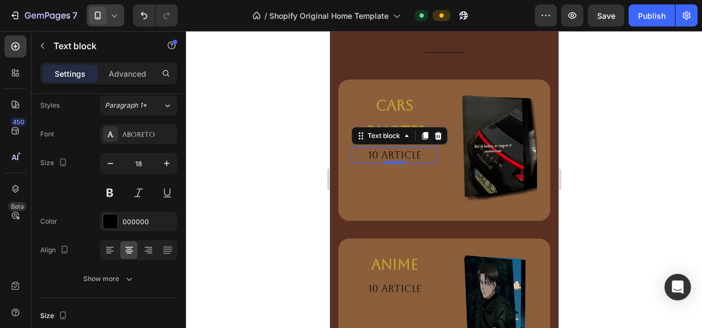
click at [378, 153] on p "10 article" at bounding box center [394, 154] width 84 height 15
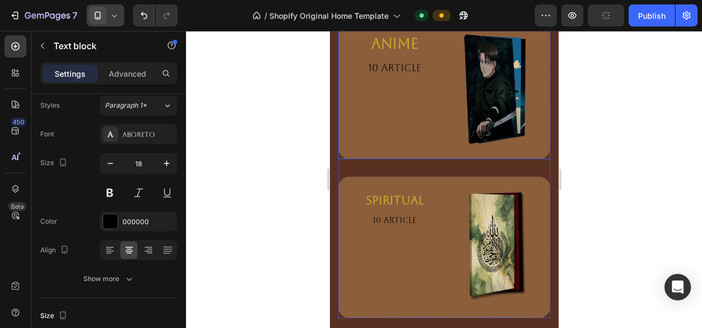
scroll to position [3053, 0]
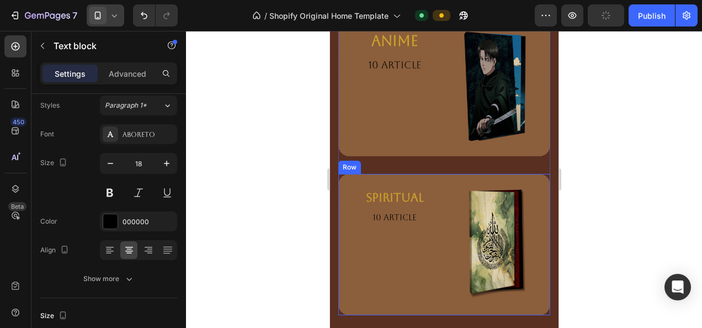
click at [392, 218] on div "spiritual Button 10 article Text block" at bounding box center [394, 244] width 86 height 115
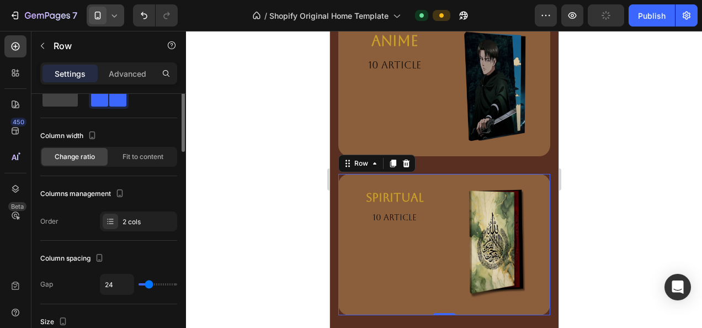
scroll to position [0, 0]
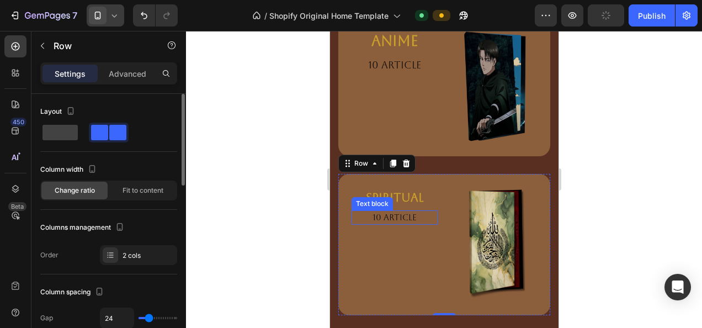
click at [399, 211] on p "10 article" at bounding box center [394, 217] width 84 height 13
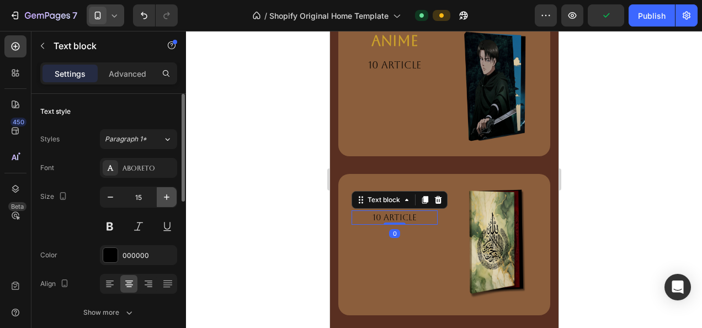
click at [159, 198] on button "button" at bounding box center [167, 197] width 20 height 20
type input "18"
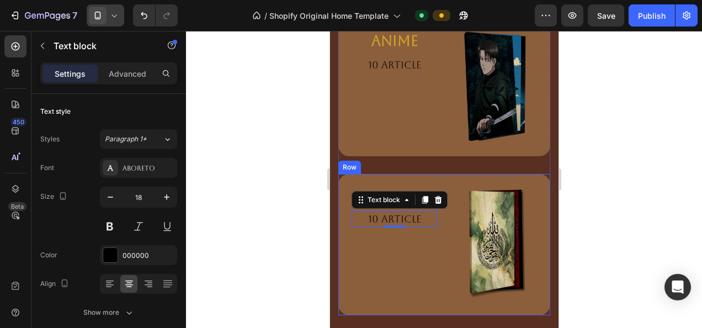
click at [407, 174] on div "spiritual Button 10 article Text block 0 Image Row" at bounding box center [444, 244] width 212 height 141
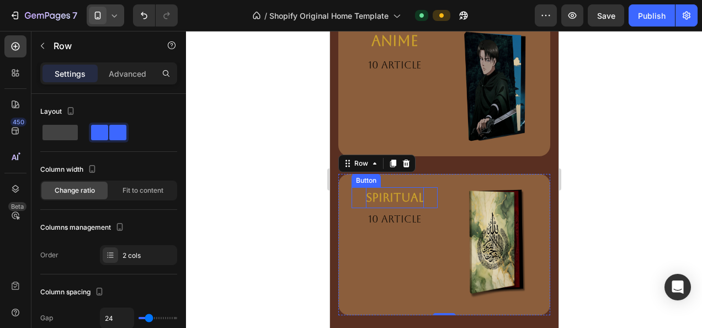
click at [399, 190] on strong "spiritual" at bounding box center [394, 197] width 58 height 14
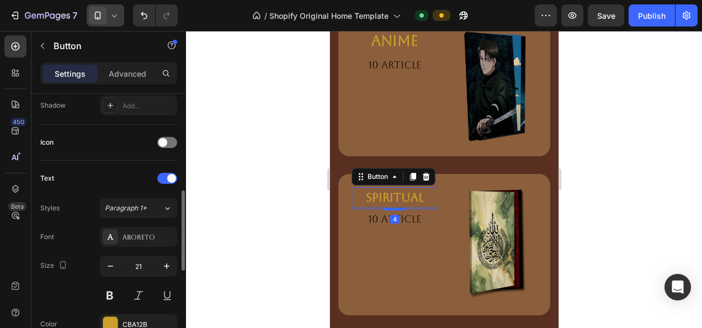
scroll to position [309, 0]
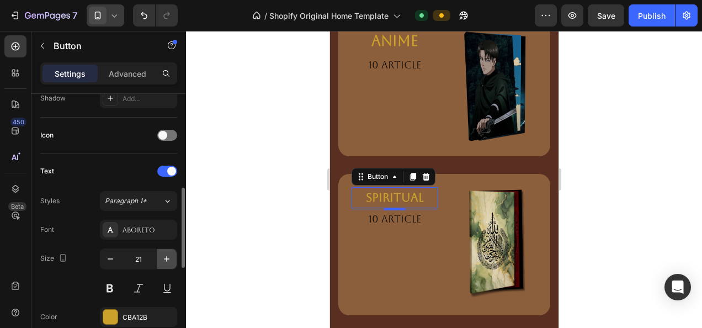
click at [160, 254] on button "button" at bounding box center [167, 259] width 20 height 20
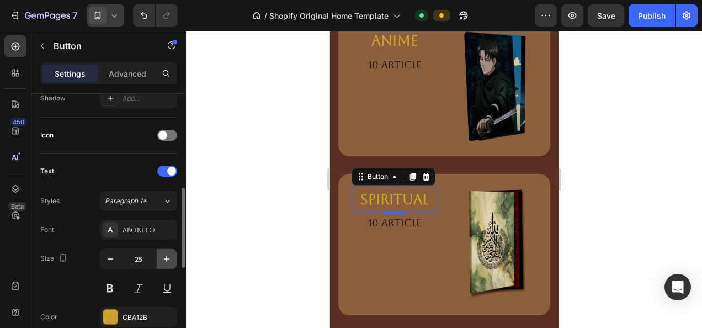
type input "26"
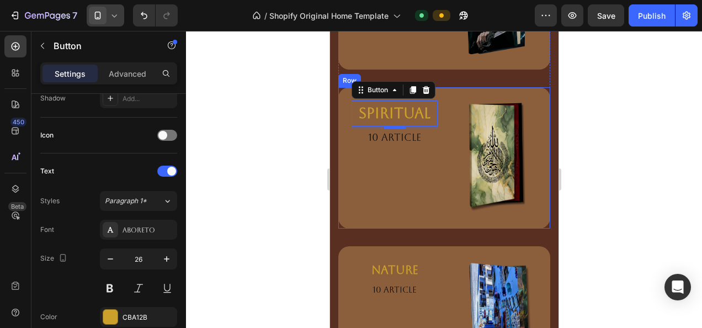
scroll to position [3152, 0]
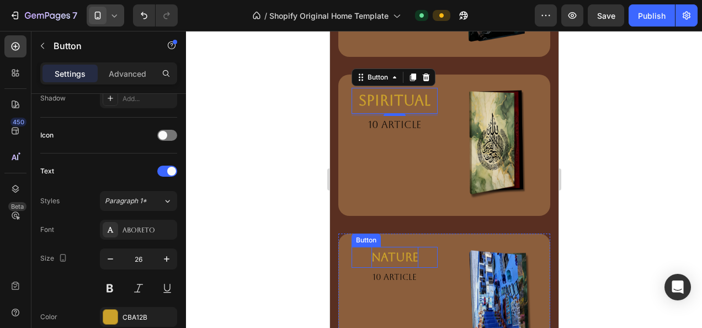
click at [410, 250] on strong "nature" at bounding box center [394, 257] width 47 height 14
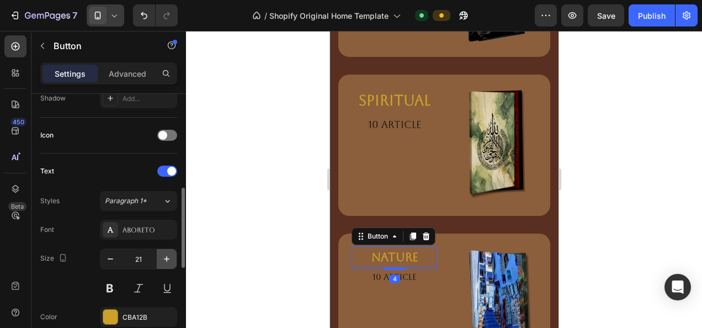
click at [173, 253] on button "button" at bounding box center [167, 259] width 20 height 20
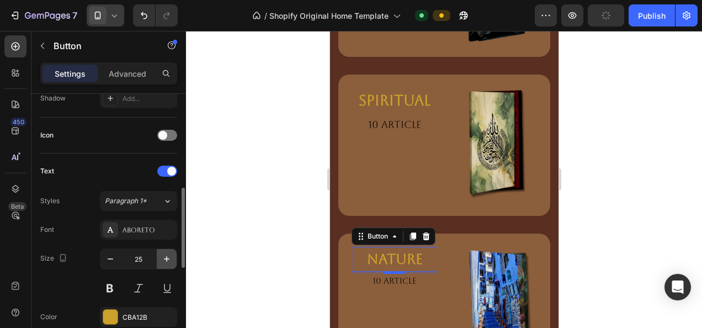
click at [173, 253] on button "button" at bounding box center [167, 259] width 20 height 20
type input "26"
click at [399, 276] on p "10 article" at bounding box center [394, 282] width 44 height 13
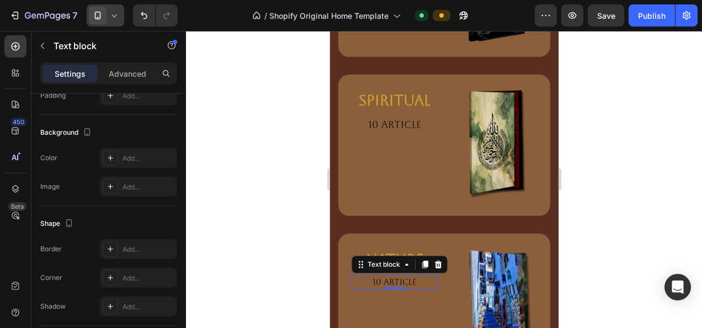
scroll to position [0, 0]
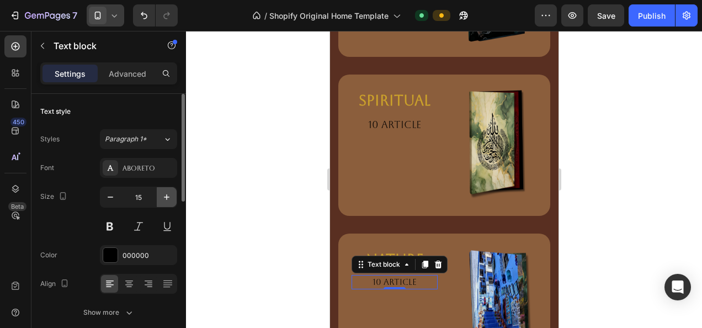
click at [161, 190] on button "button" at bounding box center [167, 197] width 20 height 20
click at [106, 196] on icon "button" at bounding box center [110, 196] width 11 height 11
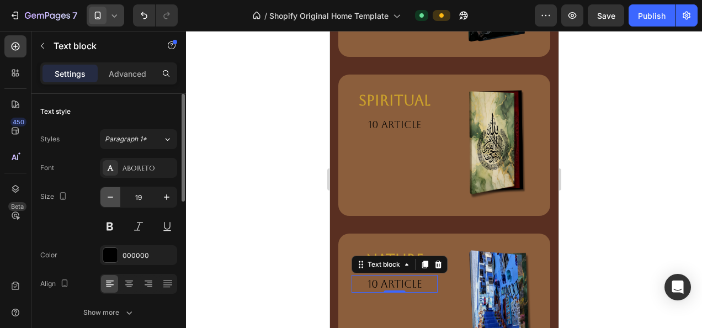
type input "18"
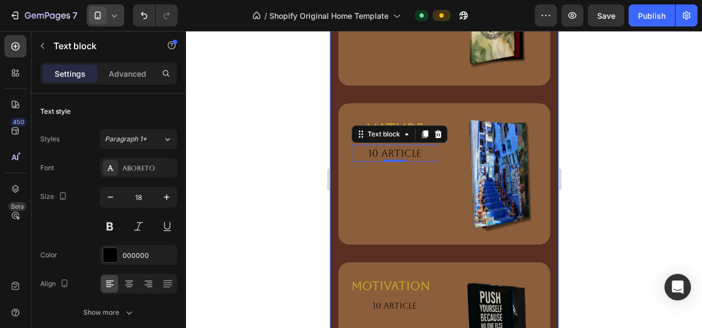
scroll to position [3284, 0]
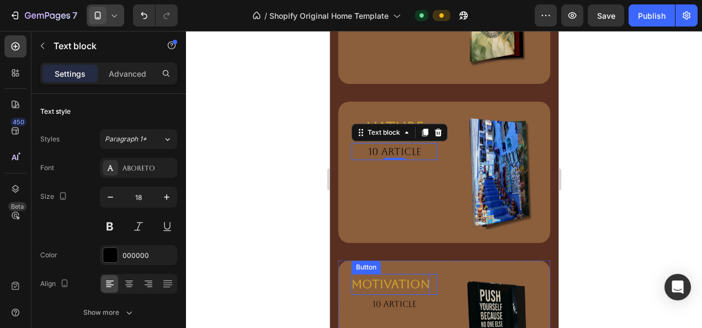
click at [394, 274] on p "motivation" at bounding box center [390, 284] width 78 height 21
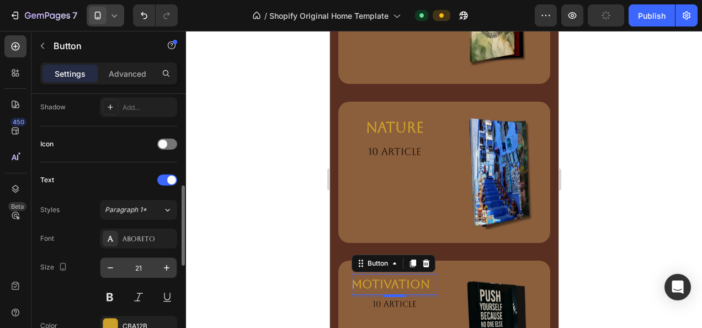
scroll to position [301, 0]
click at [160, 263] on button "button" at bounding box center [167, 267] width 20 height 20
click at [117, 261] on button "button" at bounding box center [110, 267] width 20 height 20
type input "22"
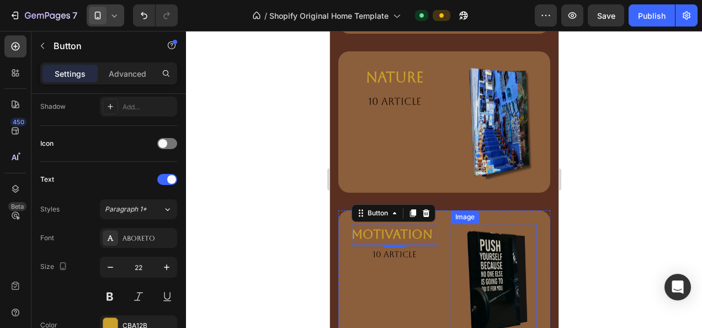
scroll to position [3335, 0]
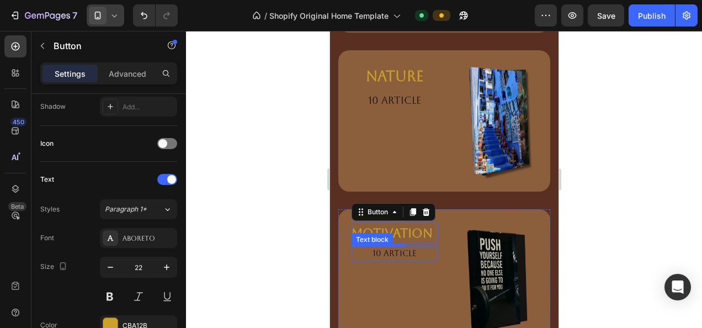
click at [392, 247] on p "10 article" at bounding box center [394, 253] width 44 height 13
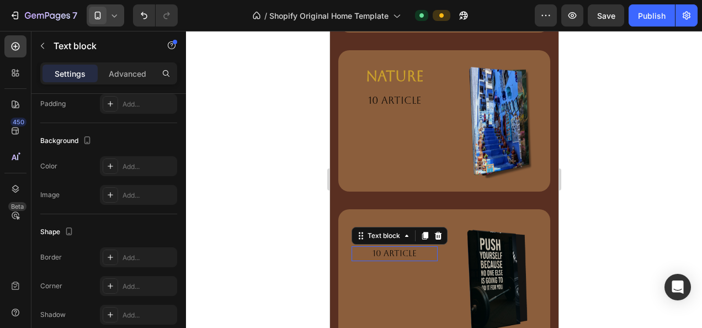
scroll to position [0, 0]
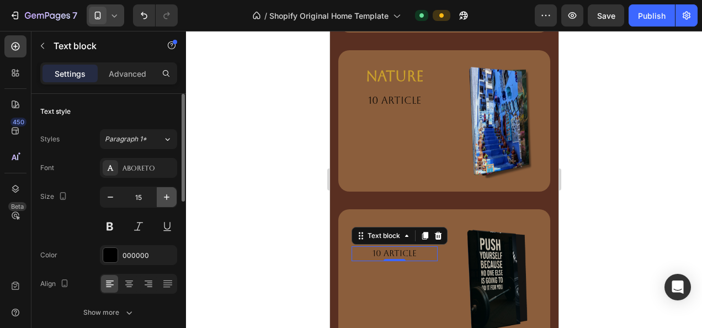
click at [166, 193] on icon "button" at bounding box center [166, 196] width 11 height 11
type input "18"
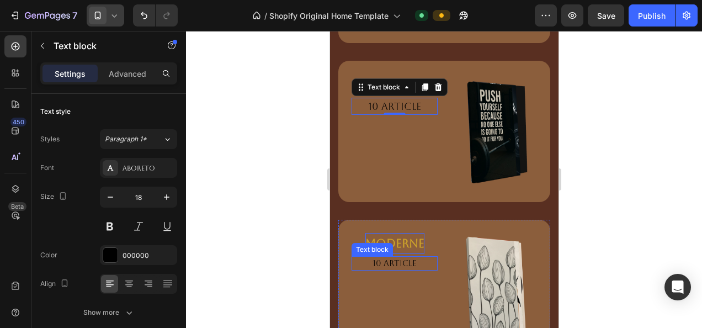
scroll to position [3484, 0]
click at [377, 236] on strong "moderne" at bounding box center [394, 243] width 59 height 14
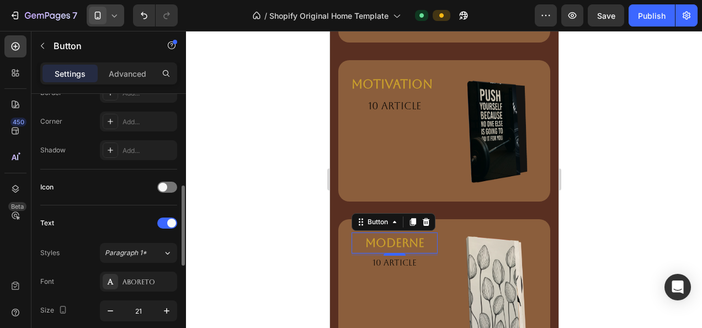
scroll to position [269, 0]
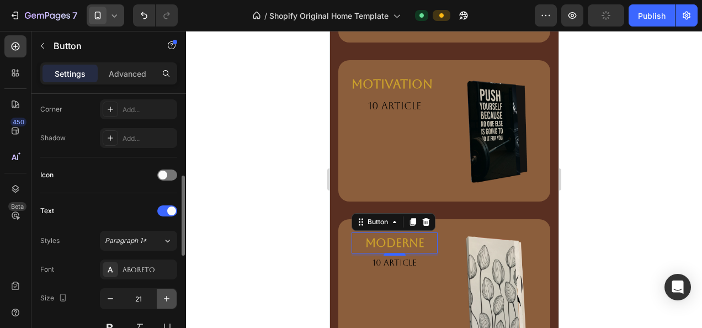
click at [162, 295] on icon "button" at bounding box center [166, 298] width 11 height 11
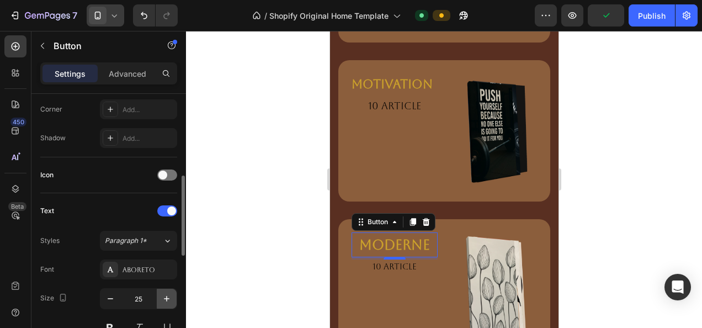
type input "26"
click at [392, 265] on div "4" at bounding box center [393, 269] width 11 height 9
click at [402, 262] on p "10 article" at bounding box center [394, 268] width 84 height 13
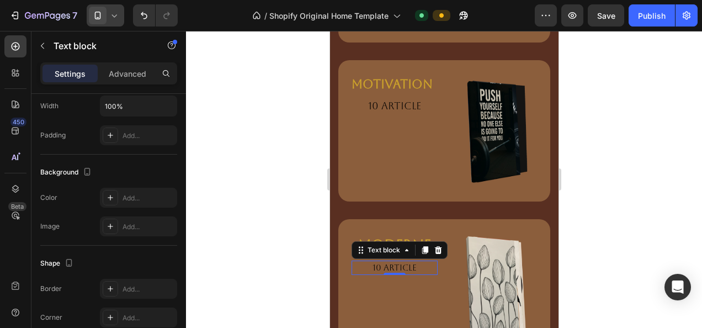
scroll to position [0, 0]
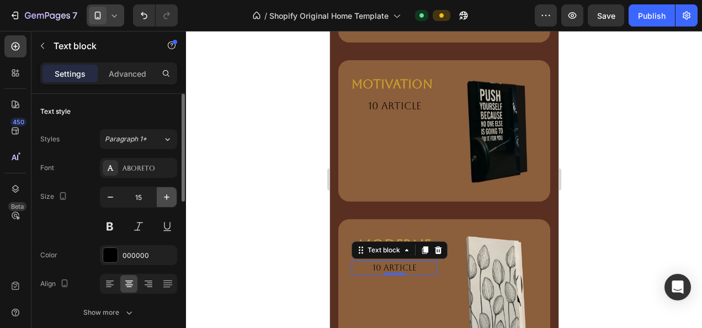
click at [173, 187] on button "button" at bounding box center [167, 197] width 20 height 20
type input "18"
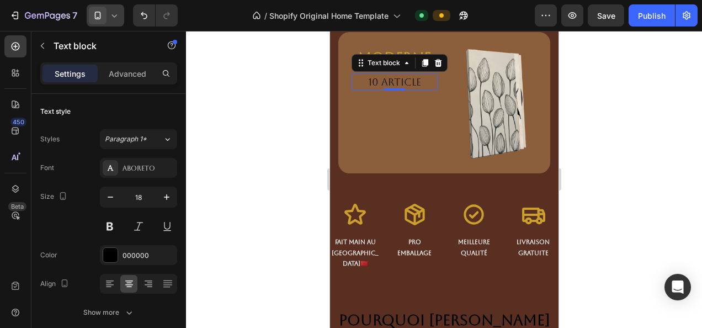
scroll to position [3672, 0]
click at [607, 185] on div at bounding box center [444, 179] width 516 height 297
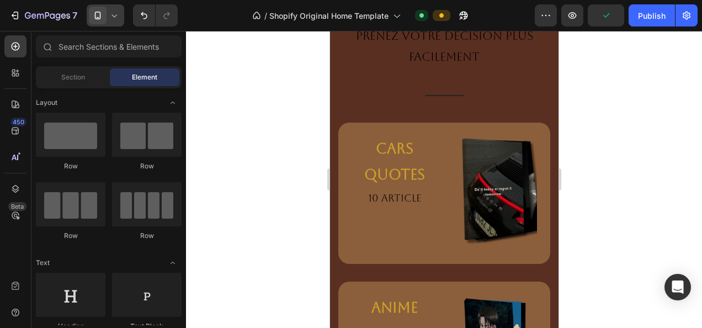
scroll to position [2764, 0]
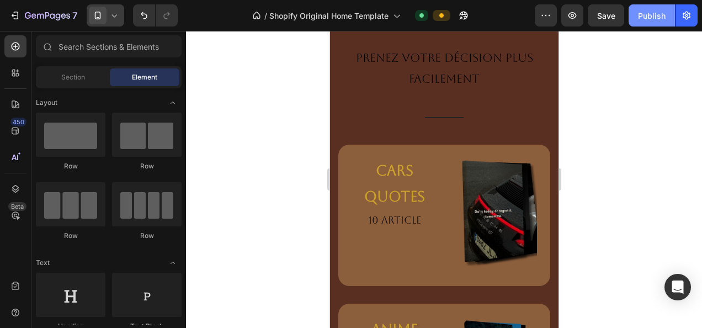
click at [647, 10] on div "Publish" at bounding box center [652, 16] width 28 height 12
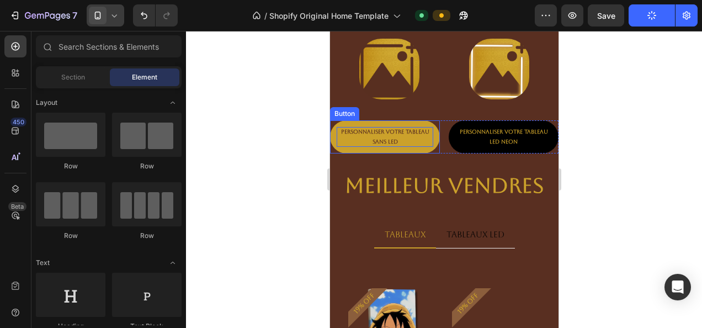
scroll to position [281, 0]
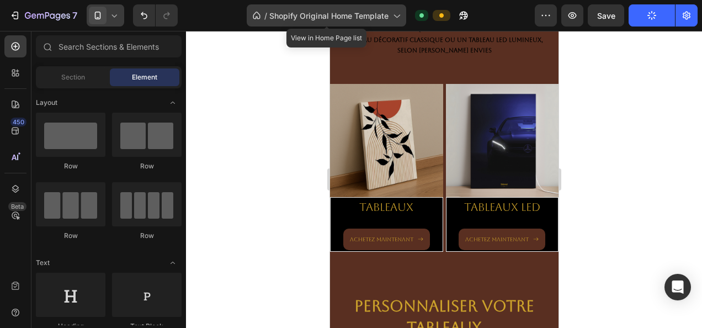
click at [378, 24] on div "/ Shopify Original Home Template" at bounding box center [326, 15] width 159 height 22
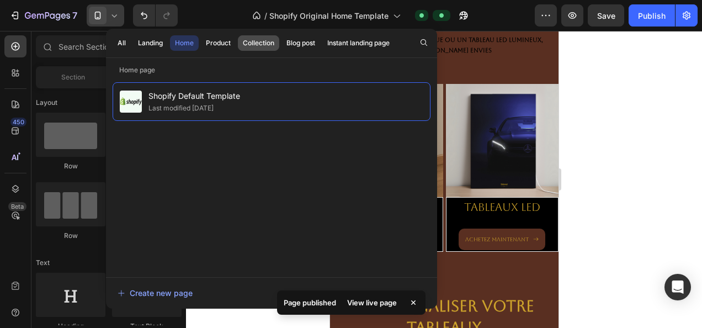
click at [281, 36] on button "Collection" at bounding box center [300, 42] width 39 height 15
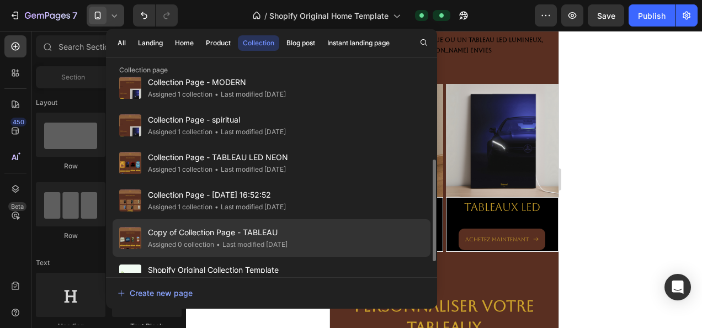
scroll to position [185, 0]
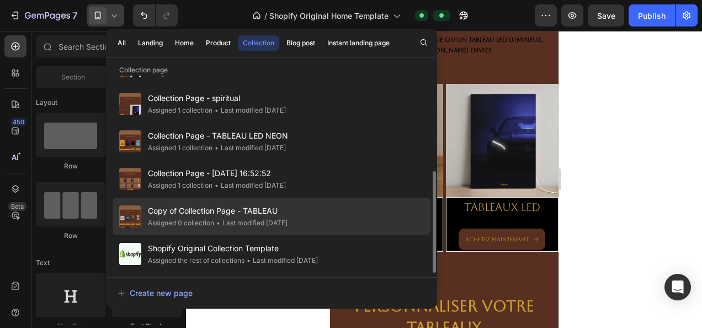
click at [259, 235] on div "Copy of Collection Page - TABLEAU Assigned 0 collection • Last modified 3 days …" at bounding box center [272, 254] width 318 height 38
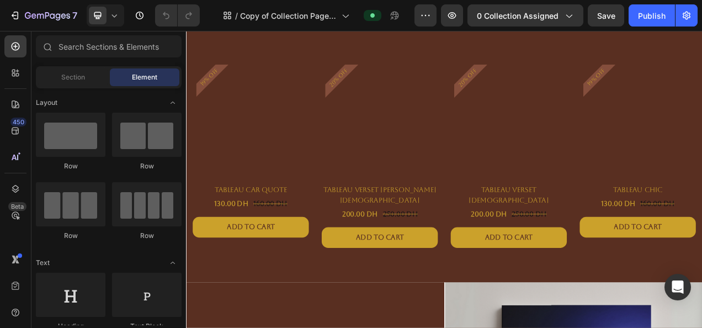
scroll to position [410, 0]
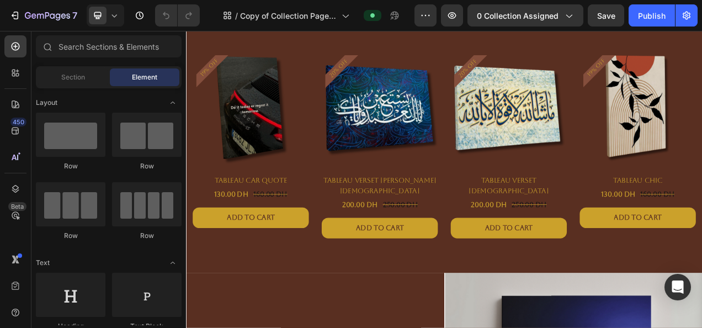
click at [114, 3] on div "7 Version history / Copy of Collection Page - TABLEAU Preview 0 collection assi…" at bounding box center [351, 15] width 702 height 31
click at [117, 18] on icon at bounding box center [114, 15] width 11 height 11
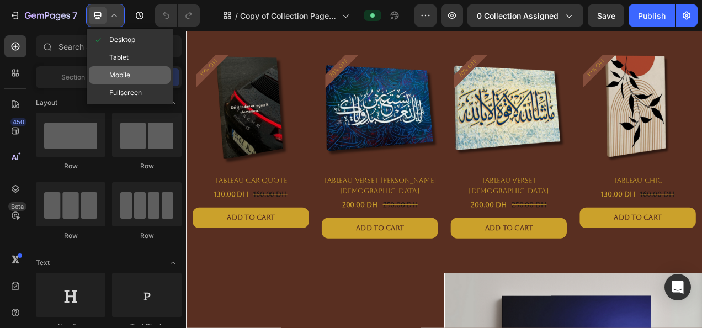
click at [138, 84] on div "Mobile" at bounding box center [130, 93] width 82 height 18
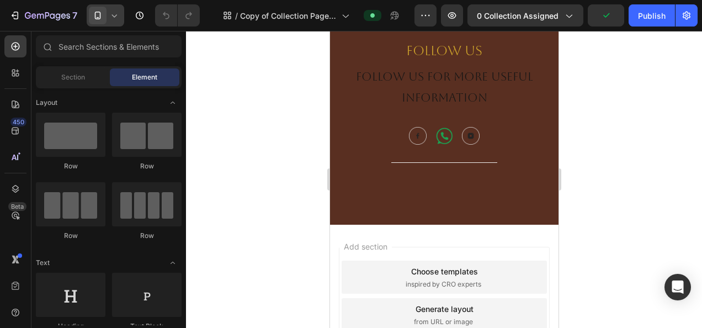
scroll to position [1603, 0]
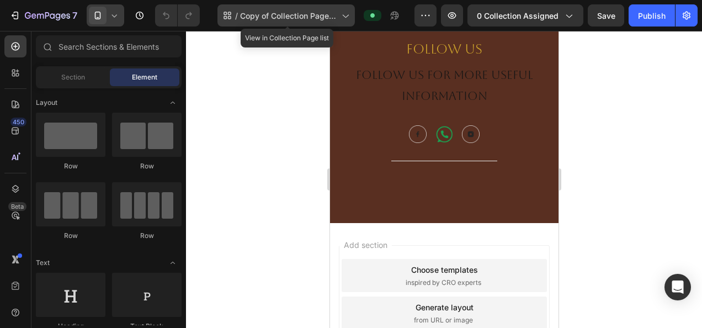
click at [305, 13] on span "Copy of Collection Page - TABLEAU" at bounding box center [288, 16] width 97 height 12
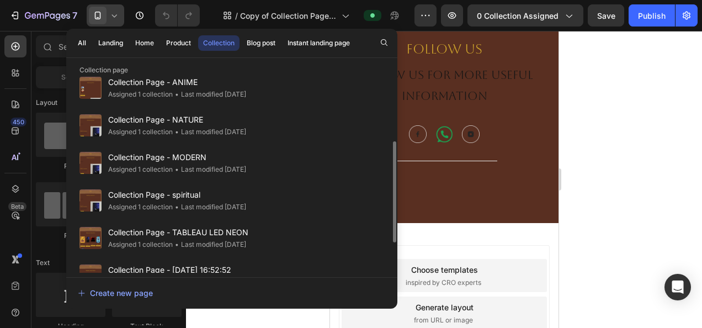
scroll to position [185, 0]
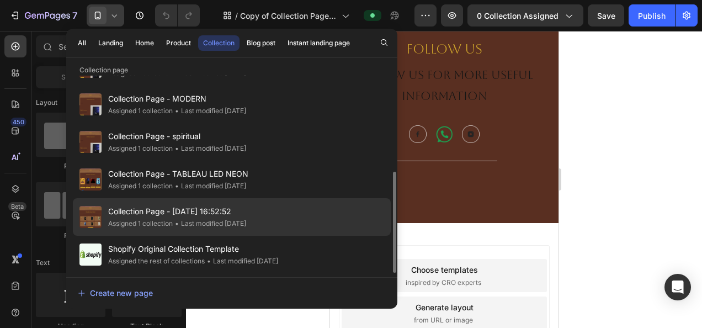
click at [215, 205] on span "Collection Page - Aug 25, 16:52:52" at bounding box center [177, 211] width 138 height 13
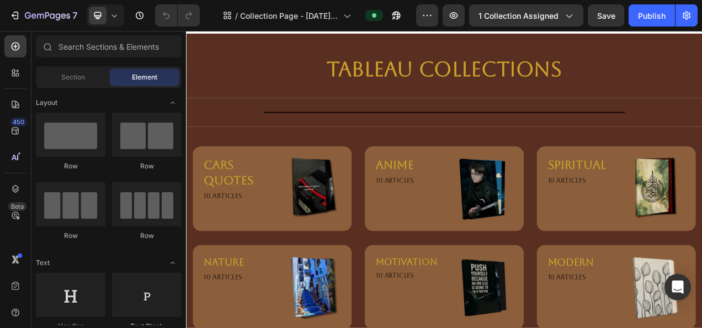
scroll to position [23, 0]
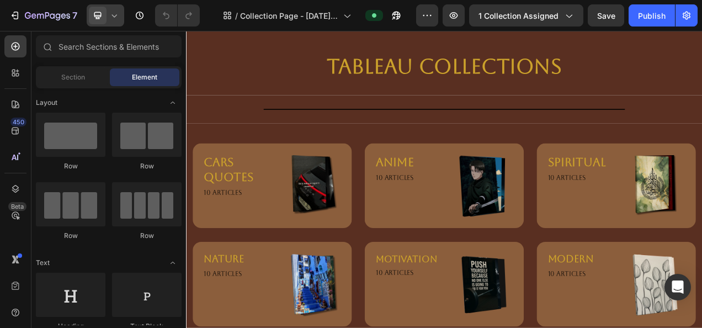
click at [108, 13] on div at bounding box center [106, 15] width 38 height 22
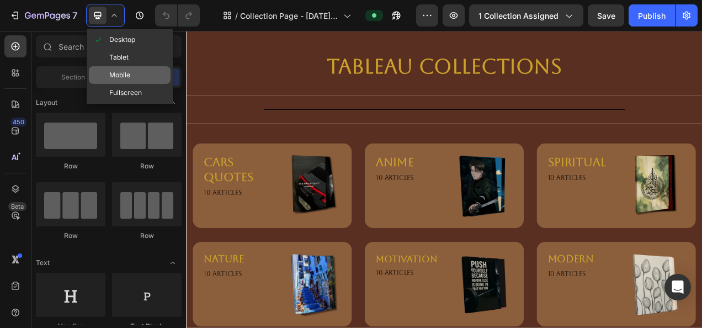
click at [133, 84] on div "Mobile" at bounding box center [130, 93] width 82 height 18
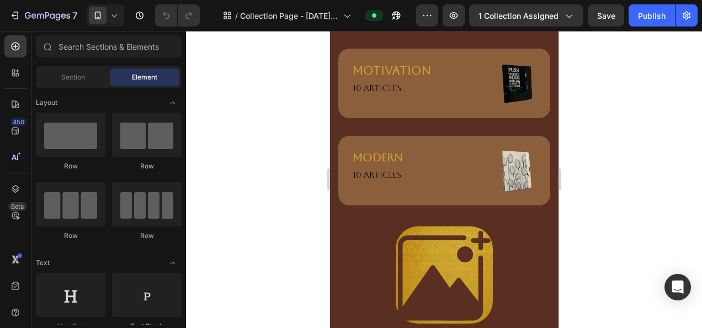
scroll to position [438, 0]
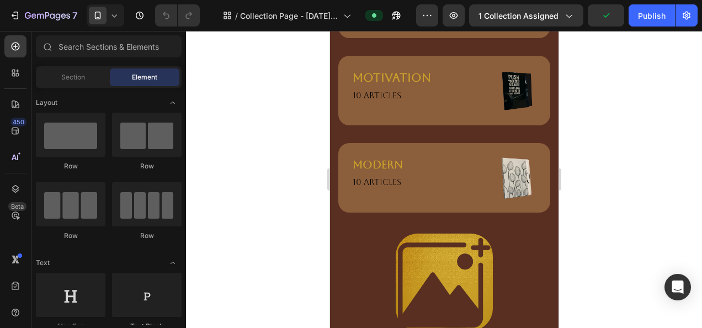
click at [359, 14] on div "/ Collection Page - Aug 25, 16:52:52" at bounding box center [312, 15] width 207 height 22
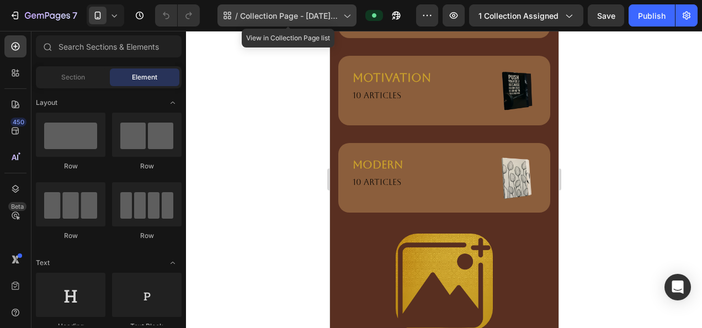
click at [335, 15] on span "Collection Page - [DATE] 16:52:52" at bounding box center [289, 16] width 99 height 12
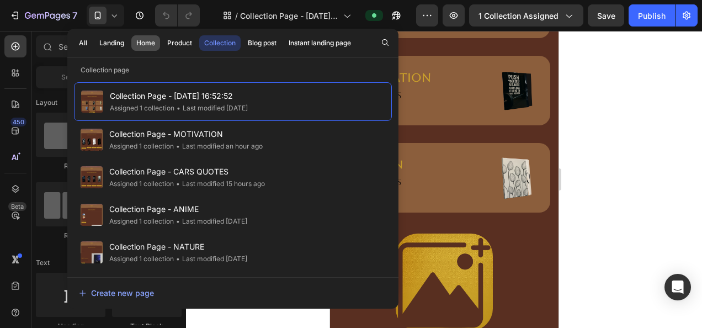
click at [141, 44] on div "Home" at bounding box center [145, 43] width 19 height 10
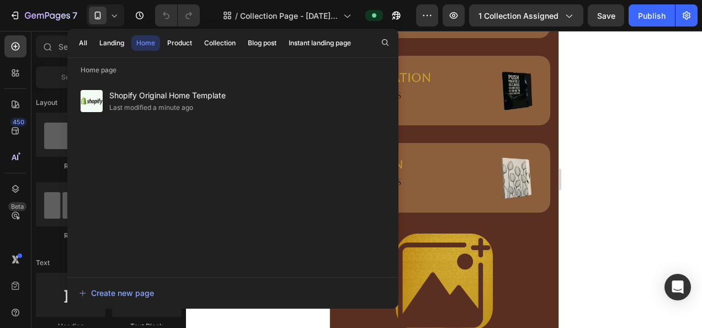
click at [141, 107] on div "Last modified a minute ago" at bounding box center [151, 107] width 84 height 11
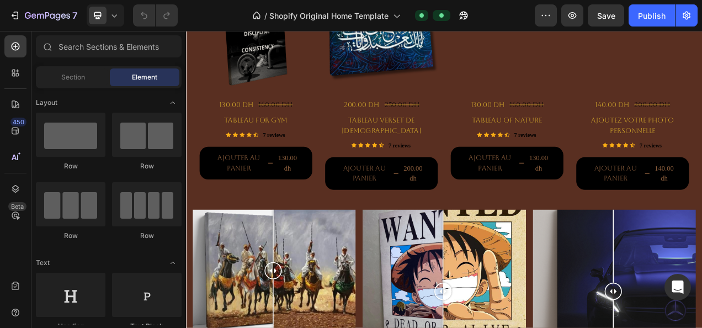
scroll to position [2004, 0]
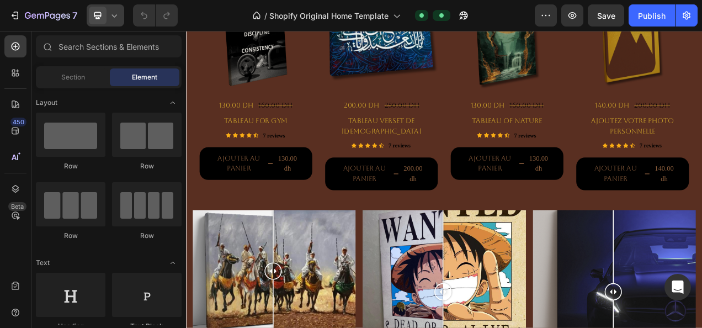
click at [121, 23] on div at bounding box center [106, 15] width 38 height 22
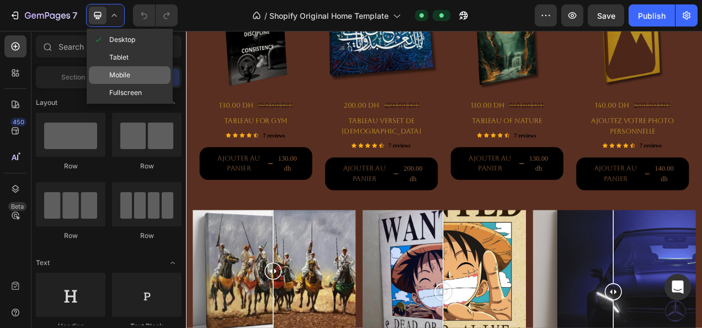
click at [109, 84] on div "Mobile" at bounding box center [130, 93] width 82 height 18
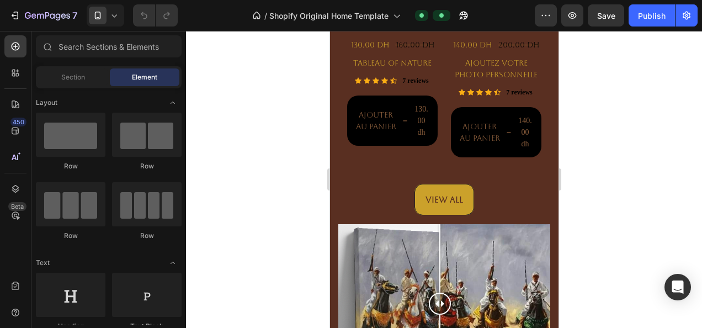
scroll to position [2329, 0]
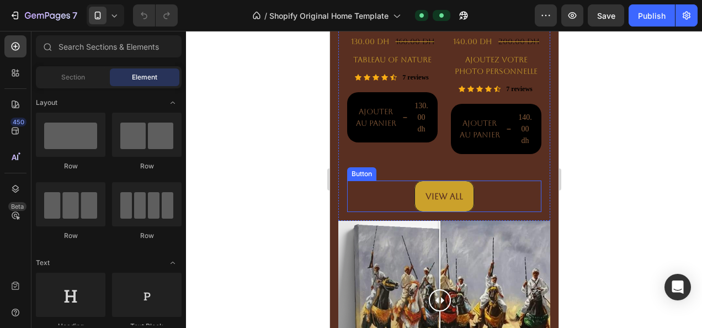
click at [419, 180] on link "View All" at bounding box center [444, 195] width 60 height 31
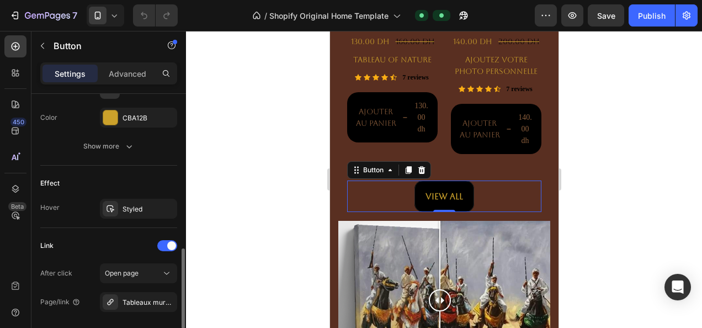
scroll to position [609, 0]
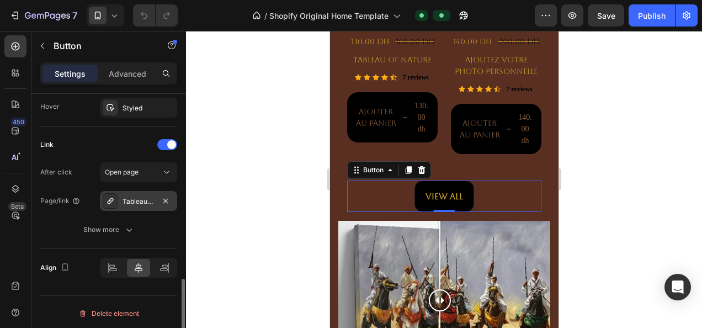
click at [138, 196] on div "Tableaux murale" at bounding box center [138, 201] width 32 height 10
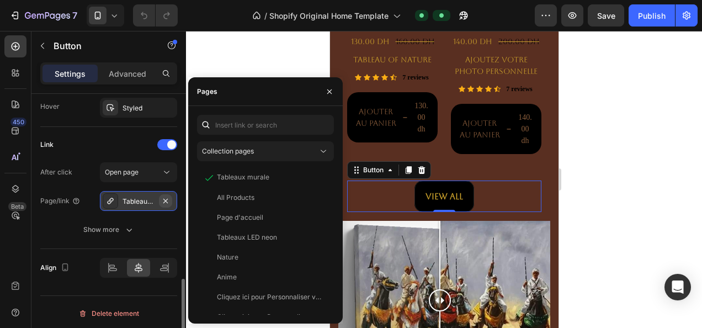
click at [166, 196] on icon "button" at bounding box center [165, 200] width 9 height 9
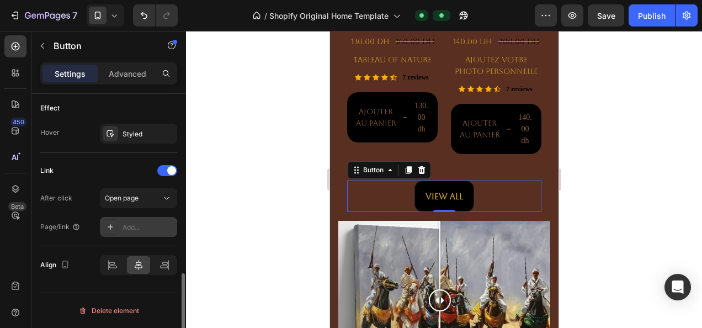
scroll to position [580, 0]
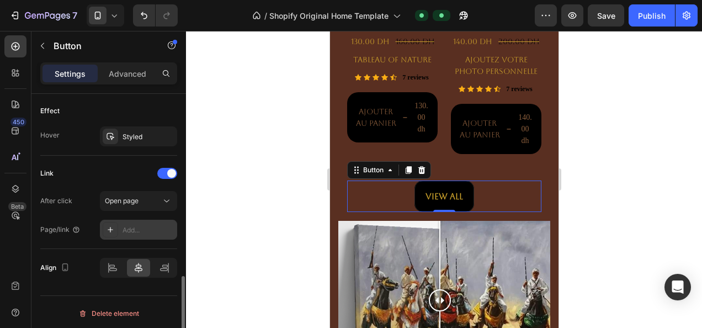
click at [150, 220] on div "Add..." at bounding box center [138, 230] width 77 height 20
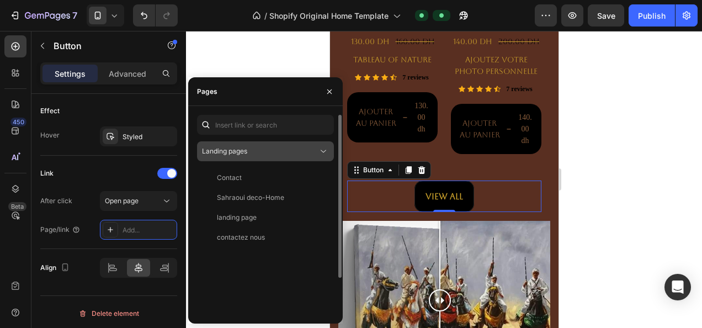
click at [279, 142] on button "Landing pages" at bounding box center [265, 151] width 137 height 20
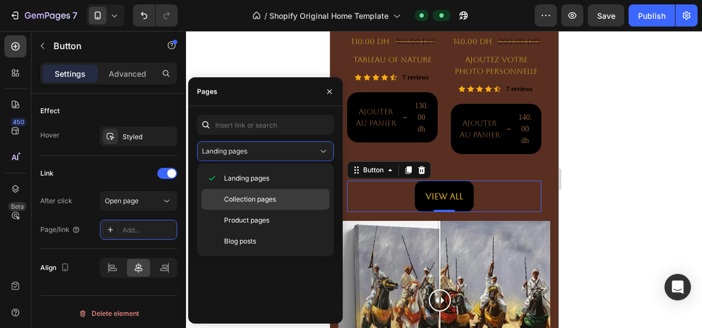
click at [249, 210] on div "Collection pages" at bounding box center [265, 220] width 128 height 21
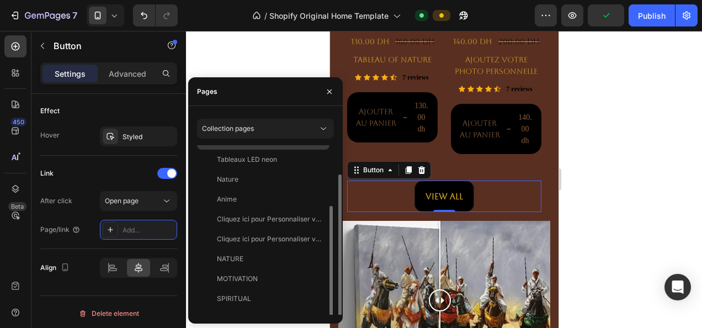
scroll to position [0, 0]
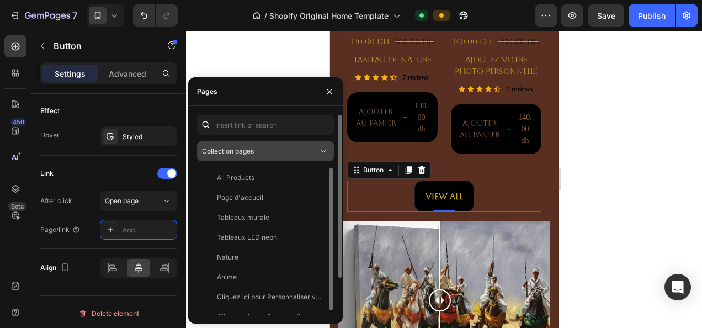
click at [294, 152] on div "Collection pages" at bounding box center [260, 151] width 116 height 10
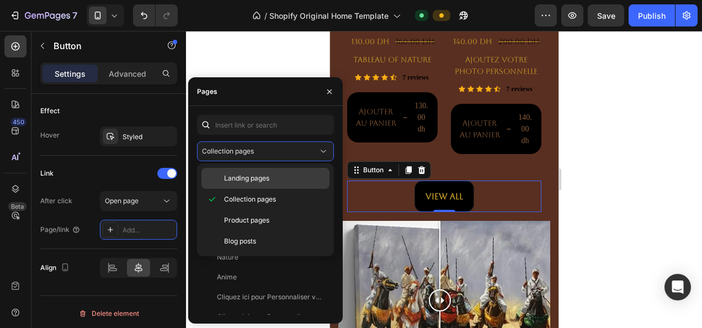
click at [242, 179] on span "Landing pages" at bounding box center [246, 178] width 45 height 10
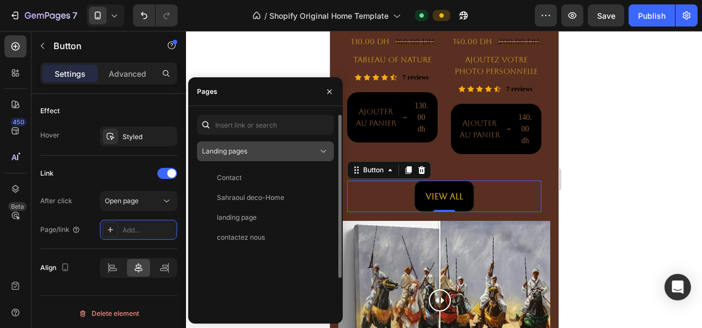
click at [278, 153] on div "Landing pages" at bounding box center [260, 151] width 116 height 10
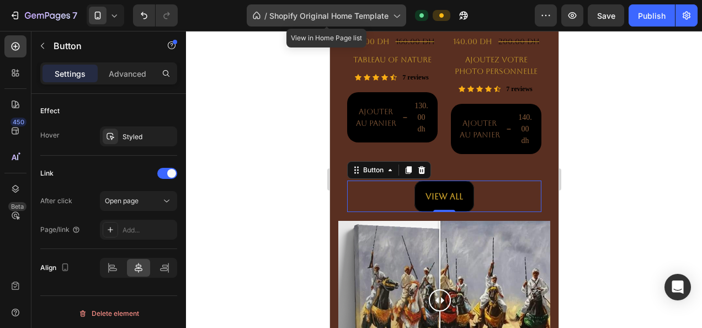
click at [345, 19] on span "Shopify Original Home Template" at bounding box center [328, 16] width 119 height 12
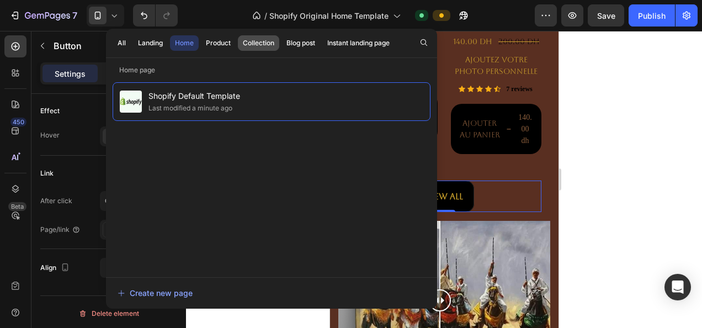
click at [250, 44] on div "Collection" at bounding box center [258, 43] width 31 height 10
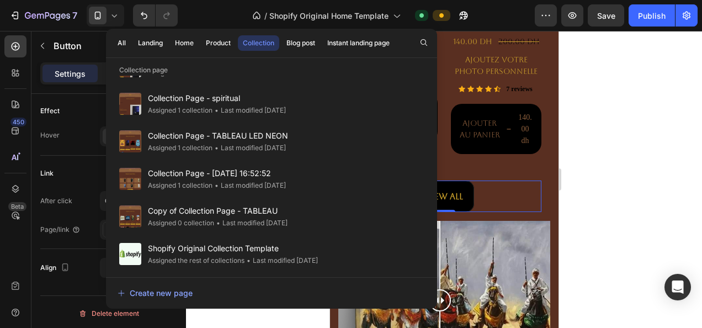
click at [224, 22] on div "/ Shopify Original Home Template Default" at bounding box center [360, 15] width 348 height 22
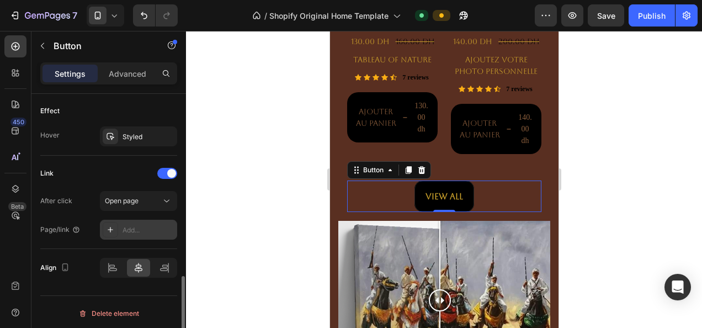
click at [147, 235] on div "Add..." at bounding box center [138, 230] width 77 height 20
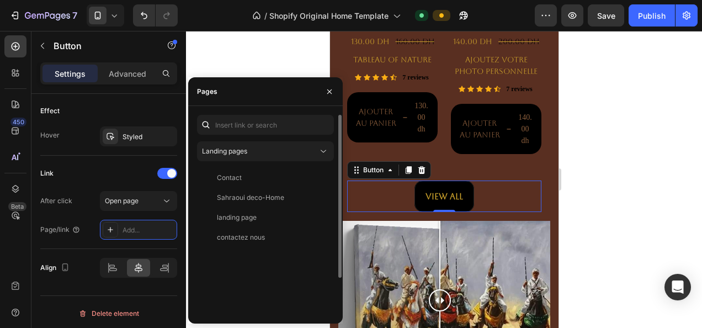
click at [262, 140] on div "Landing pages Contact View Sahraoui deco-Home View landing page View contactez …" at bounding box center [265, 237] width 137 height 245
click at [259, 166] on div "Landing pages Contact View Sahraoui deco-Home View landing page View contactez …" at bounding box center [265, 237] width 137 height 245
click at [275, 153] on div "Landing pages" at bounding box center [260, 151] width 116 height 10
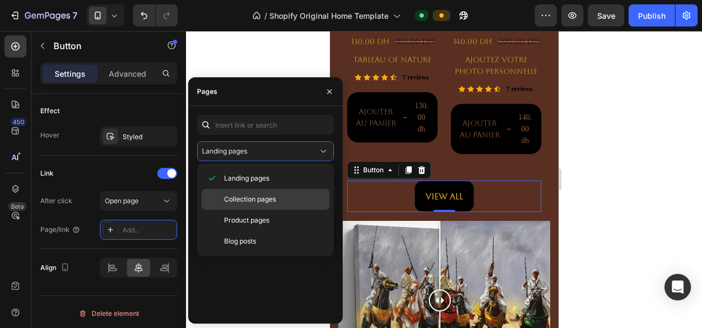
click at [242, 203] on span "Collection pages" at bounding box center [250, 199] width 52 height 10
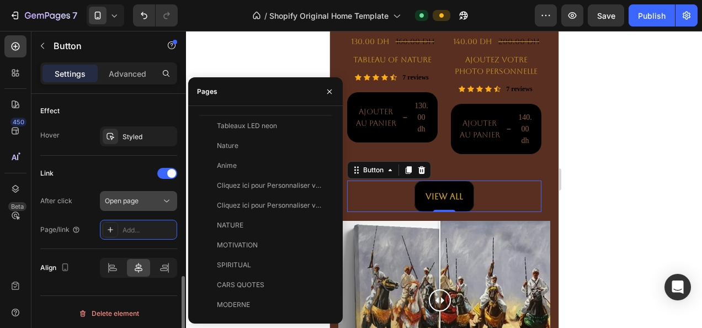
click at [148, 191] on button "Open page" at bounding box center [138, 201] width 77 height 20
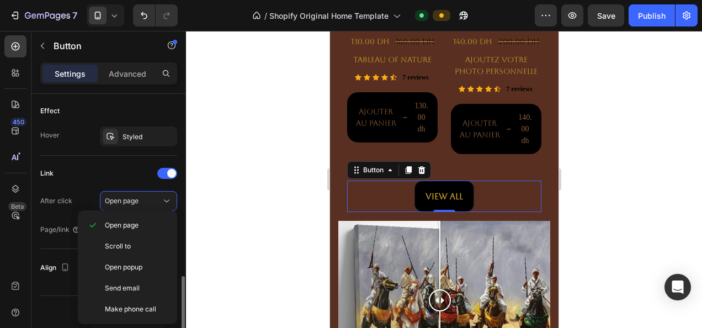
click at [124, 184] on div "Link After click Open page Page/link Add..." at bounding box center [108, 201] width 137 height 75
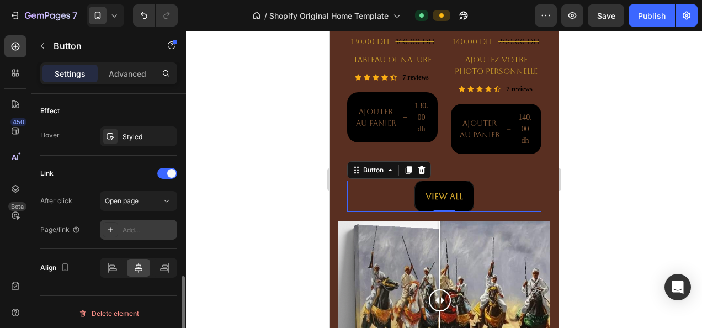
click at [127, 225] on div "Add..." at bounding box center [148, 230] width 52 height 10
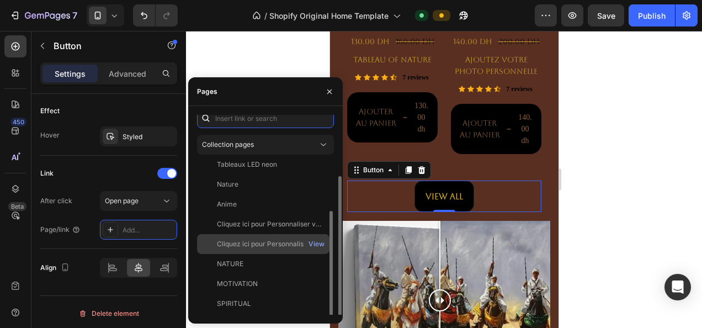
scroll to position [45, 0]
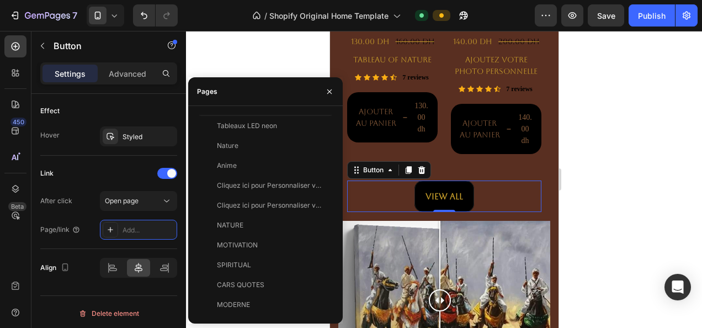
click at [186, 257] on div at bounding box center [444, 179] width 516 height 297
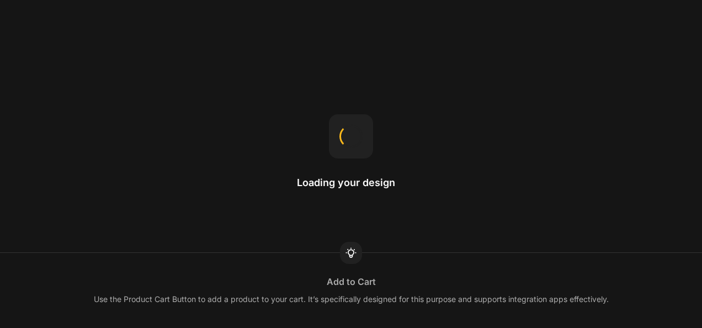
click at [14, 13] on div "Loading your design Add to Cart Use the Product Cart Button to add a product to…" at bounding box center [351, 164] width 702 height 328
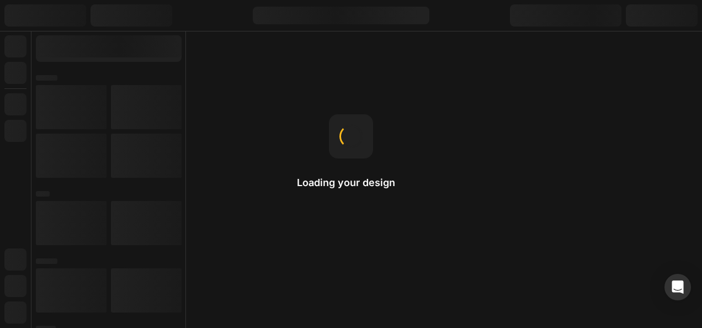
click at [14, 13] on div at bounding box center [45, 15] width 82 height 22
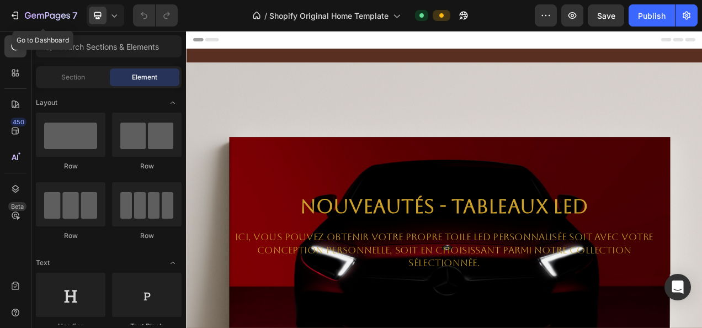
click at [14, 13] on icon "button" at bounding box center [14, 15] width 11 height 11
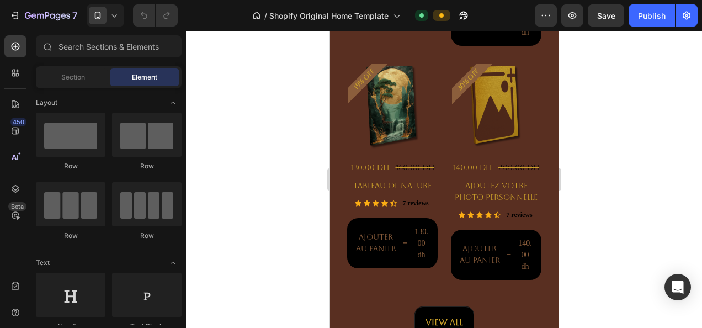
scroll to position [1564, 0]
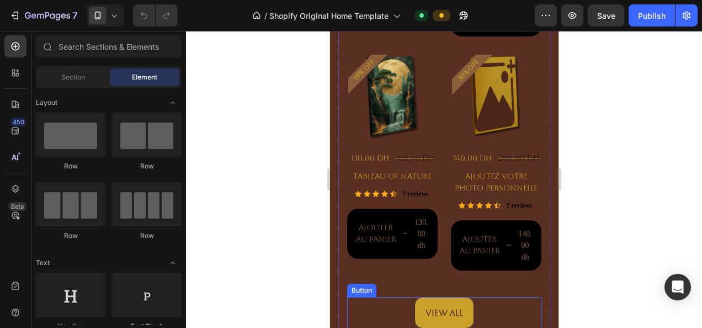
click at [434, 297] on button "View All" at bounding box center [444, 312] width 60 height 31
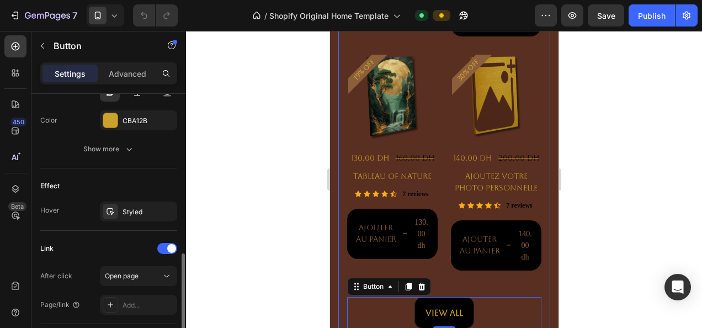
scroll to position [509, 0]
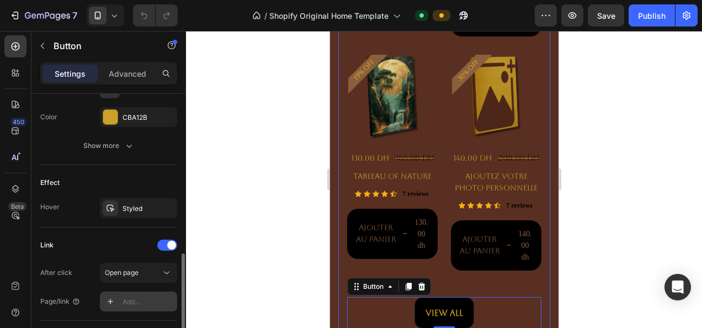
click at [135, 291] on div "Add..." at bounding box center [138, 301] width 77 height 20
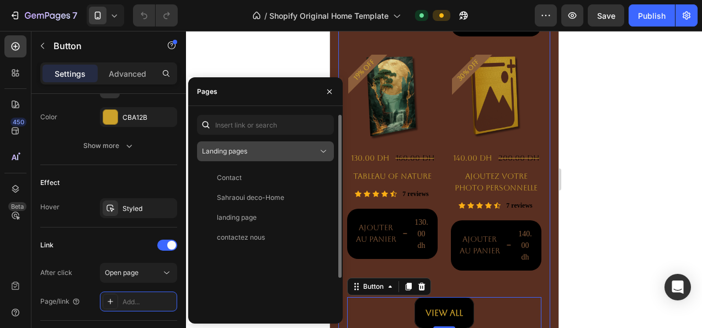
click at [259, 150] on div "Landing pages" at bounding box center [260, 151] width 116 height 10
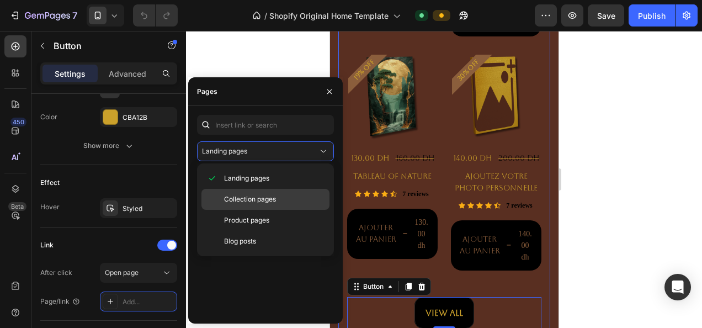
click at [234, 201] on span "Collection pages" at bounding box center [250, 199] width 52 height 10
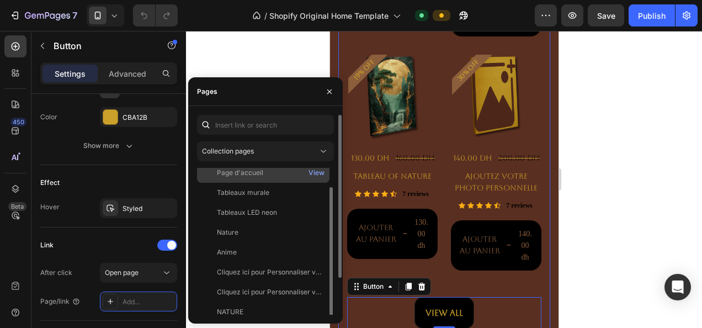
scroll to position [26, 0]
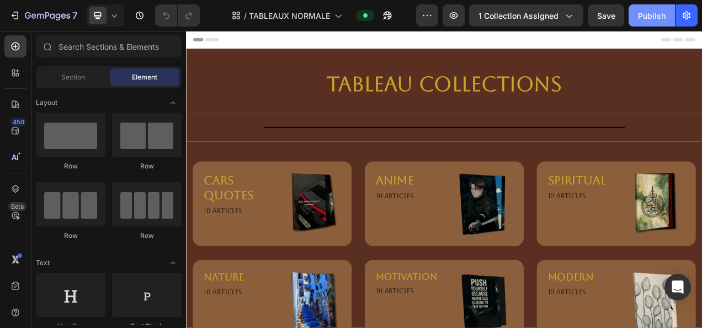
click at [640, 22] on button "Publish" at bounding box center [651, 15] width 46 height 22
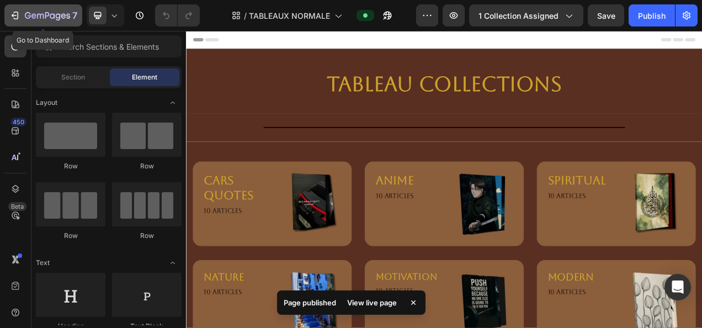
click at [30, 17] on icon "button" at bounding box center [28, 15] width 6 height 7
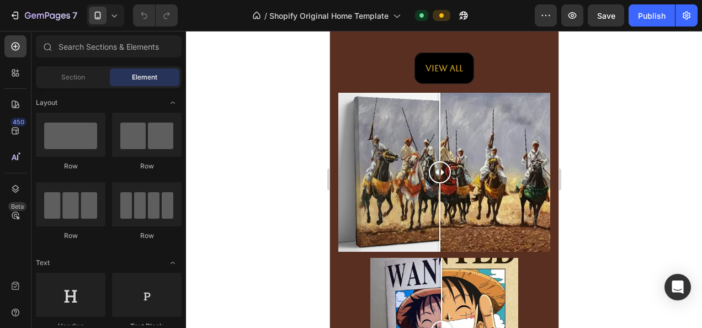
scroll to position [1823, 0]
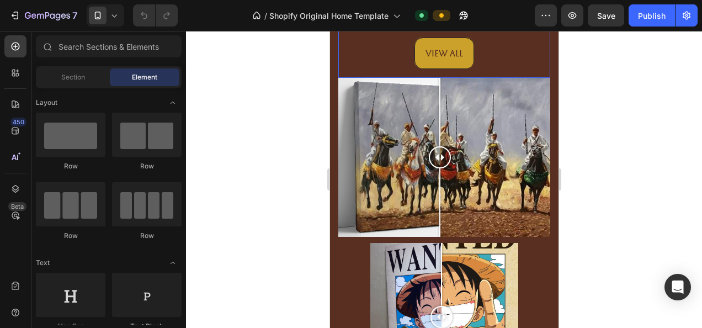
click at [445, 56] on button "View All" at bounding box center [444, 53] width 60 height 31
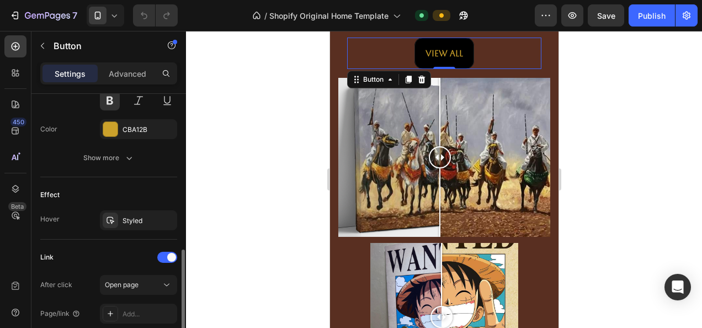
scroll to position [499, 0]
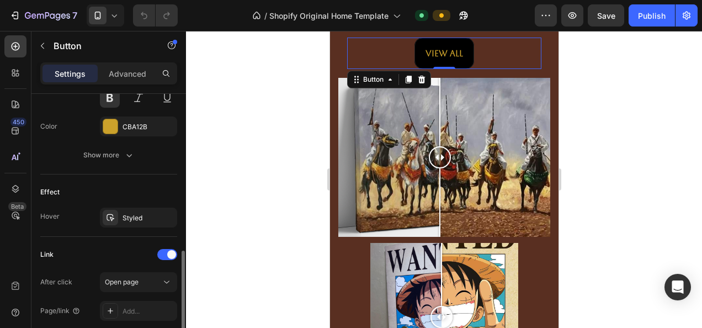
click at [142, 296] on div "After click Open page Page/link Add..." at bounding box center [108, 296] width 137 height 49
click at [143, 302] on div "Add..." at bounding box center [138, 311] width 77 height 20
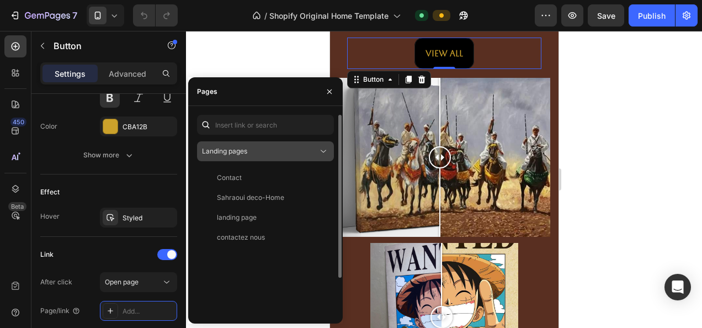
click at [256, 151] on div "Landing pages" at bounding box center [260, 151] width 116 height 10
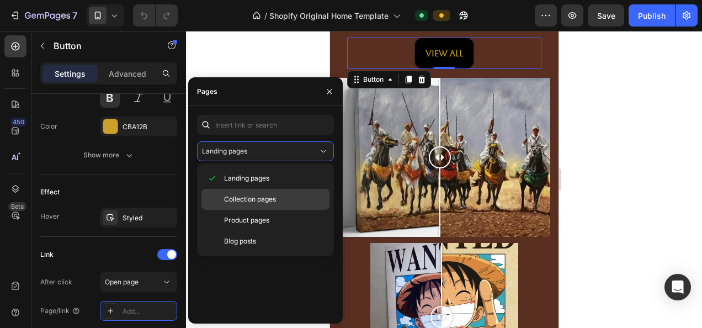
click at [236, 195] on span "Collection pages" at bounding box center [250, 199] width 52 height 10
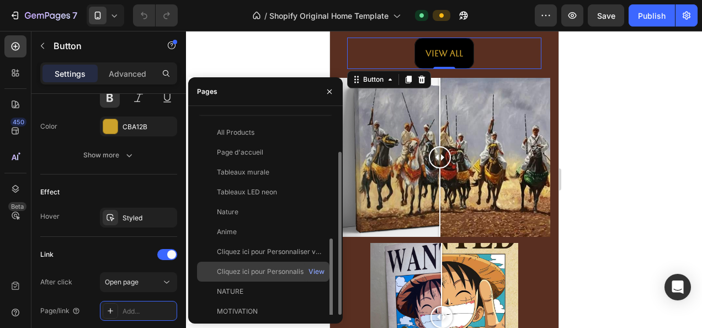
scroll to position [0, 0]
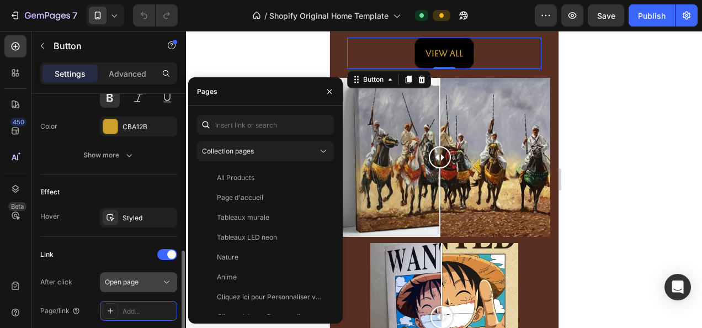
click at [134, 278] on span "Open page" at bounding box center [122, 282] width 34 height 8
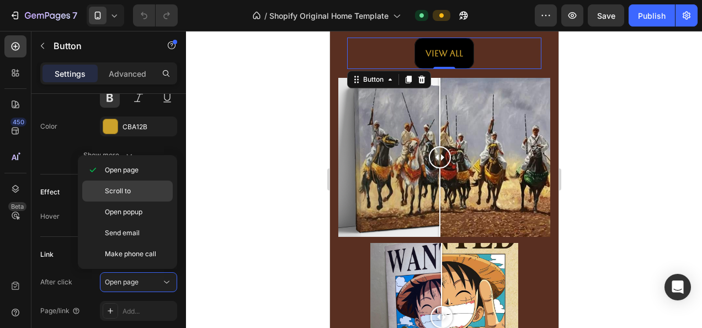
click at [116, 194] on span "Scroll to" at bounding box center [118, 191] width 26 height 10
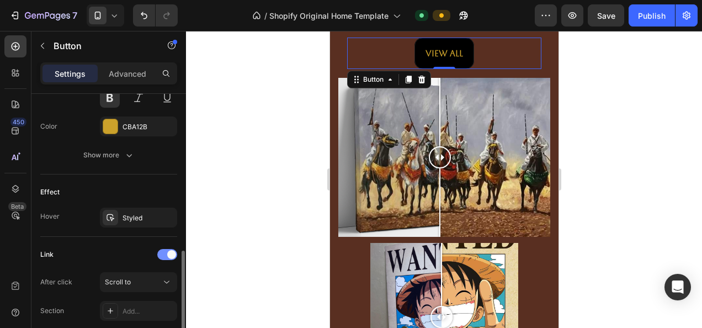
click at [166, 252] on div at bounding box center [167, 254] width 20 height 11
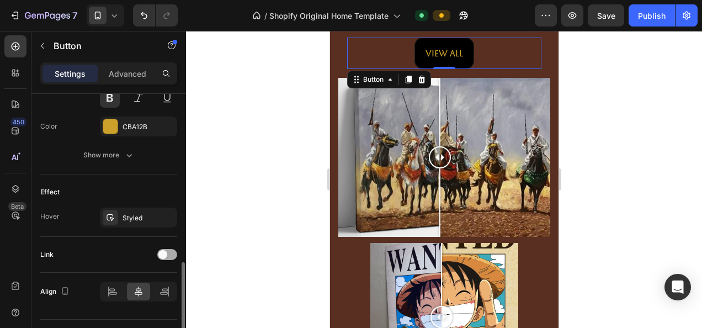
click at [166, 252] on span at bounding box center [162, 254] width 9 height 9
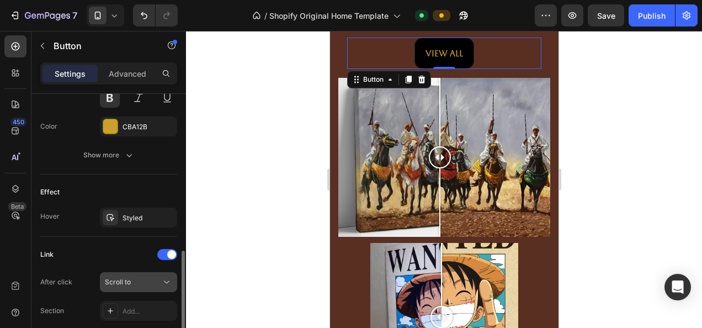
click at [146, 277] on div "Scroll to" at bounding box center [133, 282] width 56 height 10
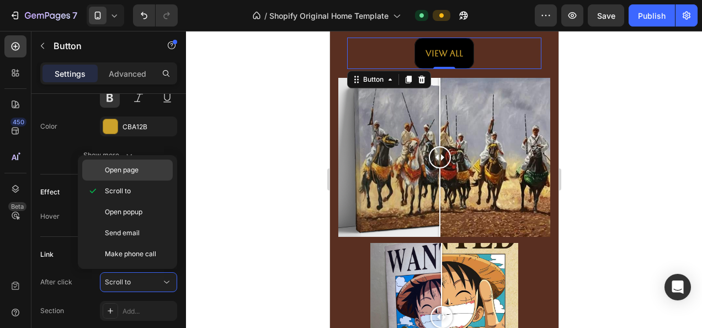
click at [130, 178] on div "Open page" at bounding box center [127, 169] width 90 height 21
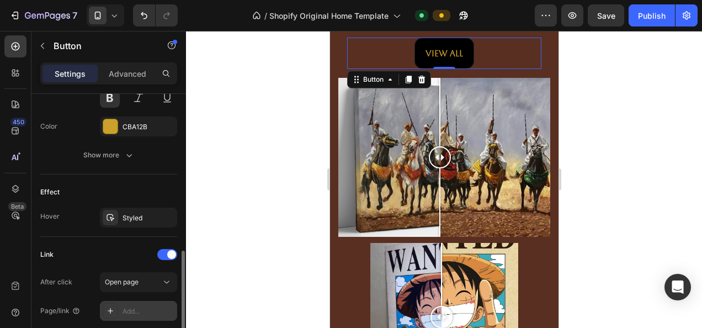
click at [138, 301] on div "Add..." at bounding box center [138, 311] width 77 height 20
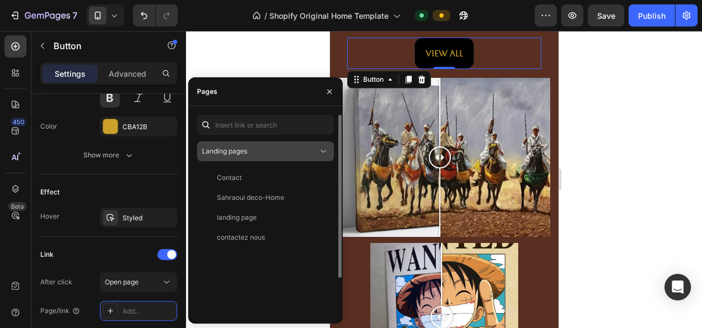
click at [242, 157] on button "Landing pages" at bounding box center [265, 151] width 137 height 20
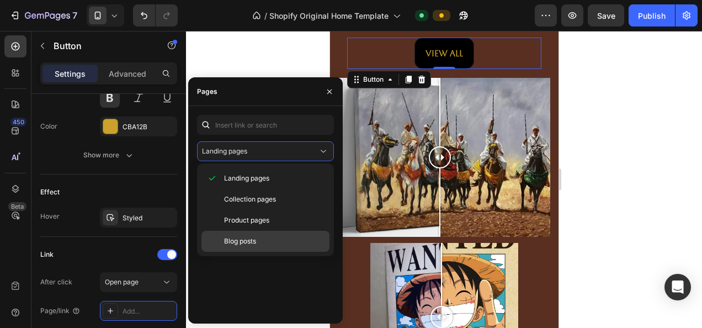
click at [243, 239] on span "Blog posts" at bounding box center [240, 241] width 32 height 10
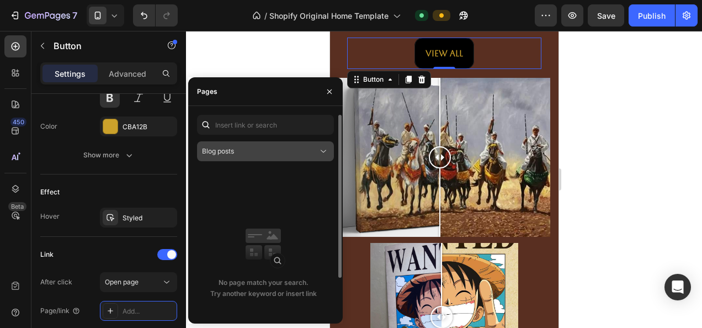
click at [253, 158] on button "Blog posts" at bounding box center [265, 151] width 137 height 20
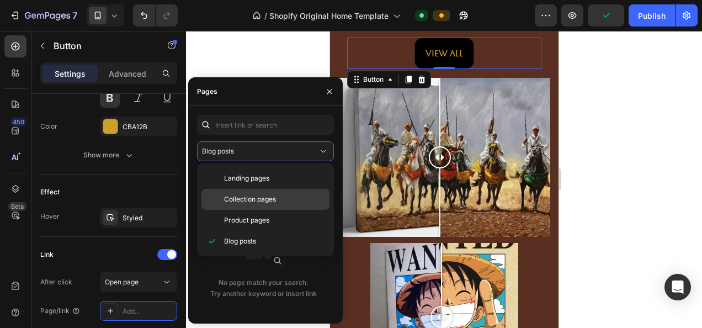
click at [245, 196] on span "Collection pages" at bounding box center [250, 199] width 52 height 10
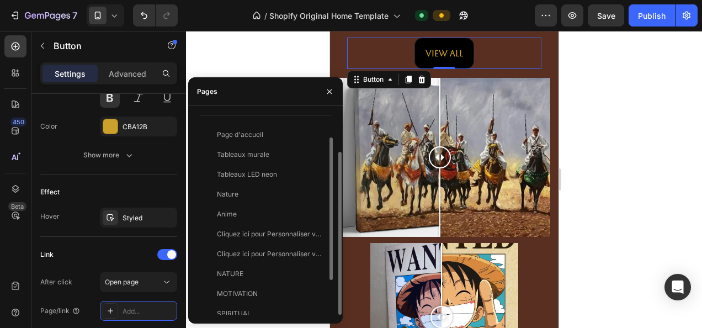
scroll to position [17, 0]
click at [240, 152] on div "Tableaux murale" at bounding box center [243, 156] width 52 height 10
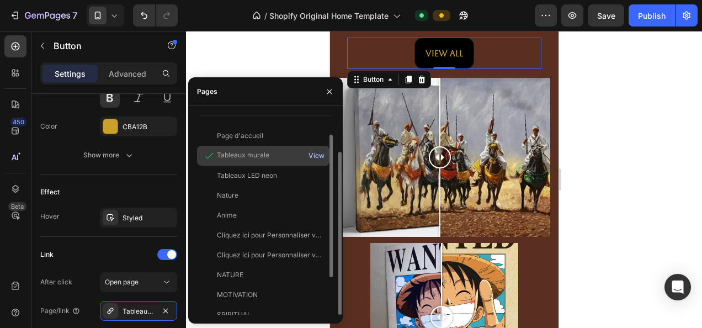
click at [313, 155] on div "View" at bounding box center [316, 156] width 16 height 10
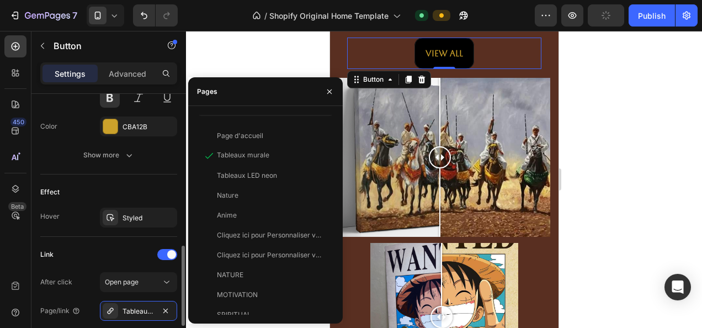
click at [153, 188] on div "Effect" at bounding box center [108, 192] width 137 height 18
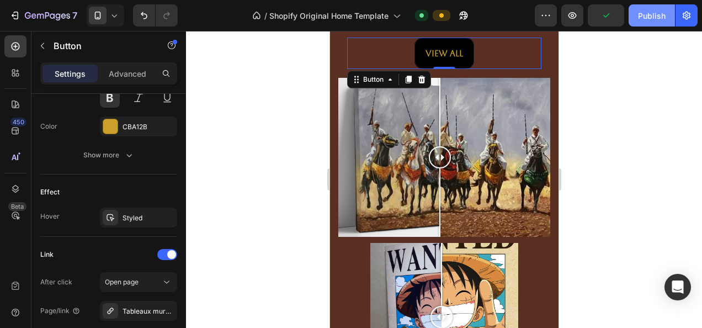
click at [658, 23] on button "Publish" at bounding box center [651, 15] width 46 height 22
